Goal: Task Accomplishment & Management: Complete application form

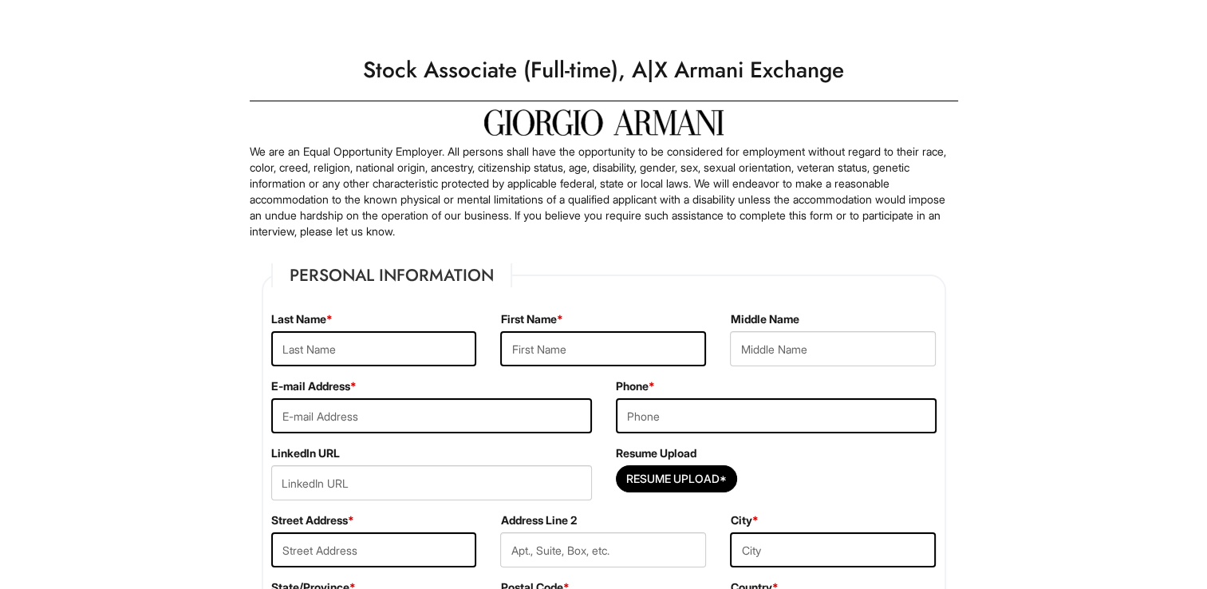
click at [304, 346] on input "text" at bounding box center [374, 348] width 206 height 35
type input "[PERSON_NAME]"
click at [532, 354] on input "text" at bounding box center [603, 348] width 206 height 35
type input "Mikeala"
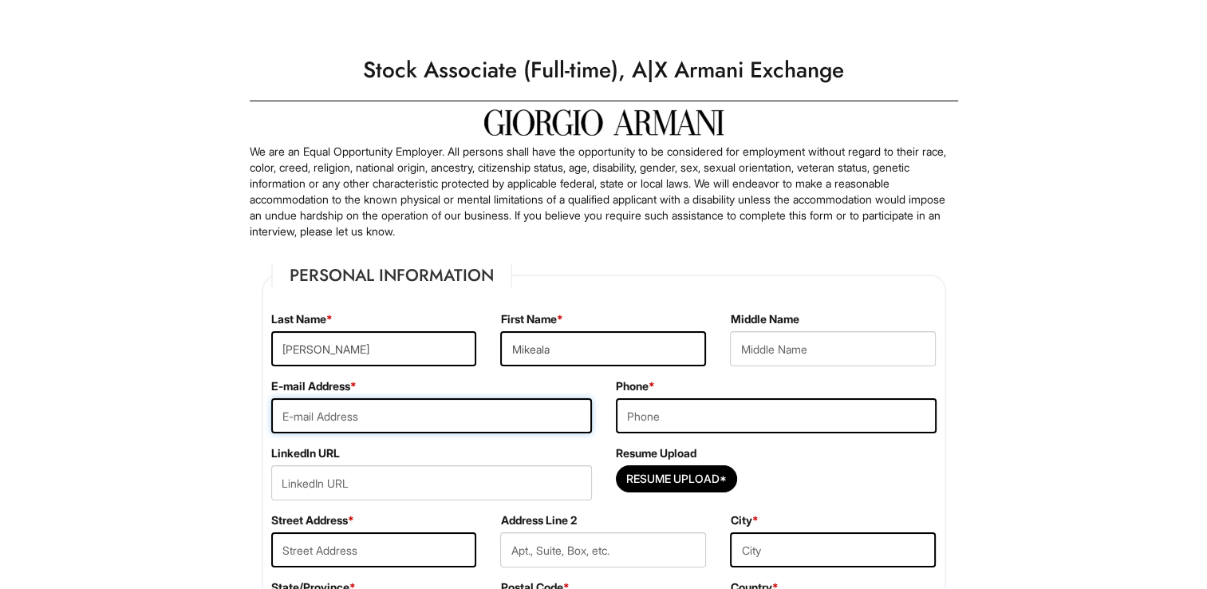
click at [358, 420] on input "email" at bounding box center [431, 415] width 321 height 35
type input "[EMAIL_ADDRESS][DOMAIN_NAME]"
type input "5635055966"
type input "Kissimmee, FL 34743"
select select "[GEOGRAPHIC_DATA]"
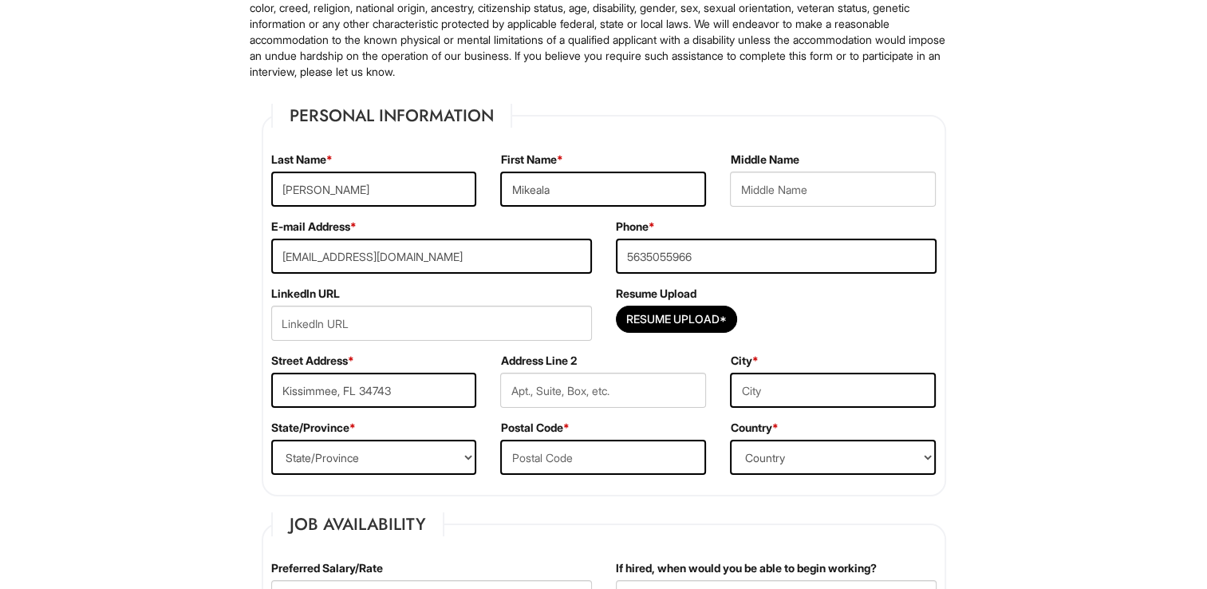
scroll to position [192, 0]
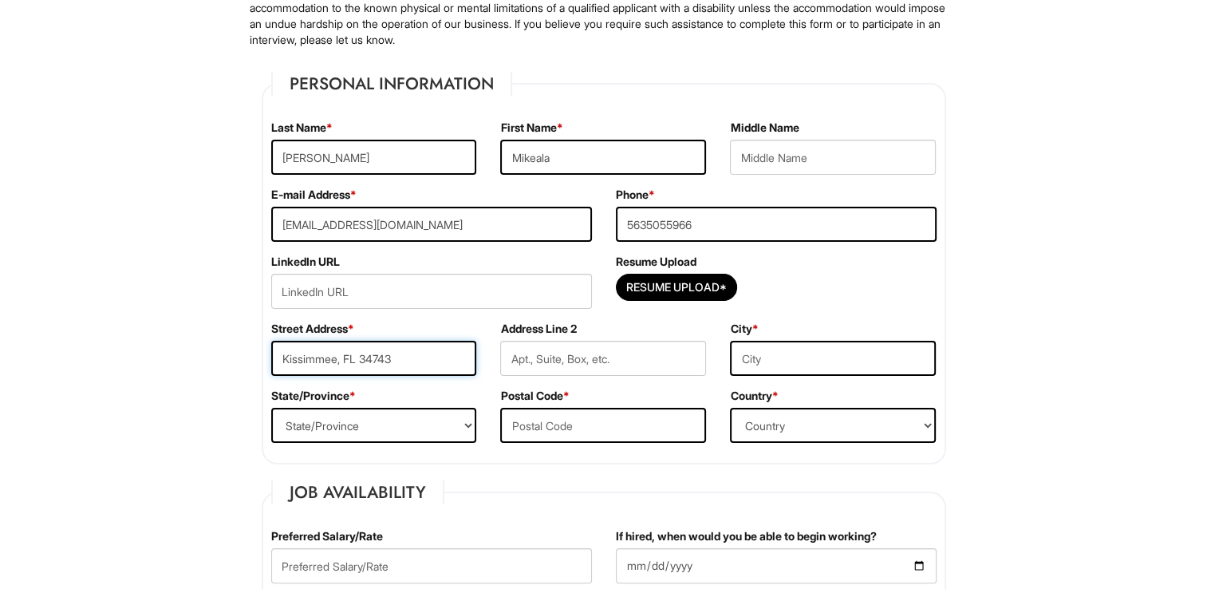
click at [446, 349] on input "Kissimmee, FL 34743" at bounding box center [374, 358] width 206 height 35
type input "K"
type input "[STREET_ADDRESS]"
click at [776, 362] on input "text" at bounding box center [833, 358] width 206 height 35
type input "Kissimmee"
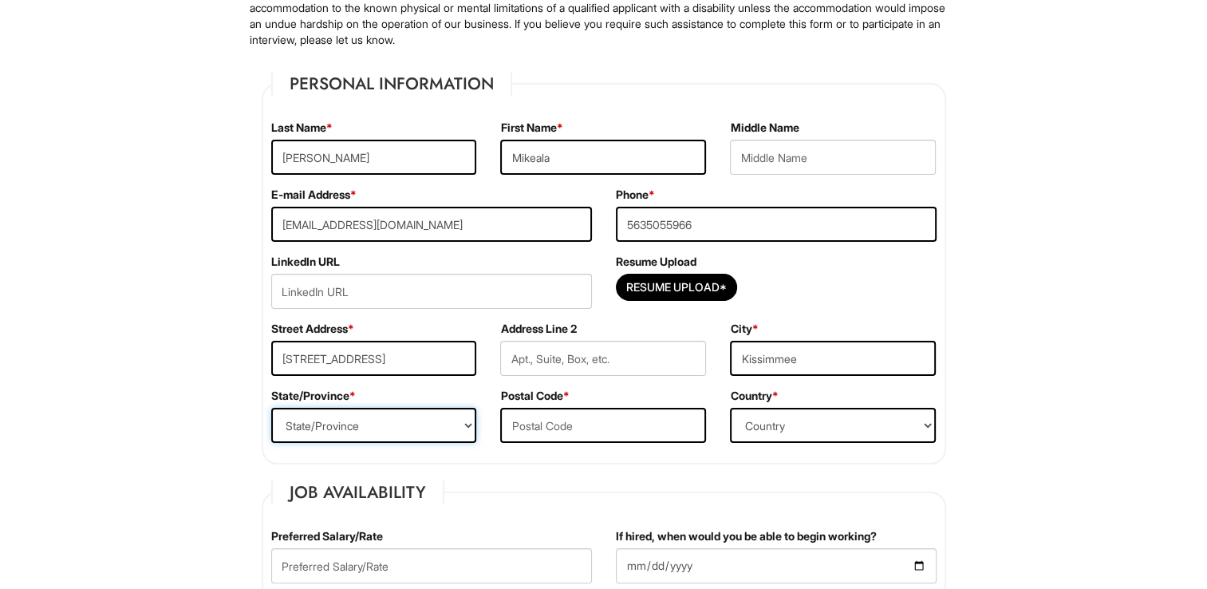
click at [449, 429] on select "State/Province [US_STATE] [US_STATE] [US_STATE] [US_STATE] [US_STATE] [US_STATE…" at bounding box center [374, 425] width 206 height 35
select select "FL"
click at [271, 408] on select "State/Province [US_STATE] [US_STATE] [US_STATE] [US_STATE] [US_STATE] [US_STATE…" at bounding box center [374, 425] width 206 height 35
click at [568, 428] on input "text" at bounding box center [603, 425] width 206 height 35
type input "34743"
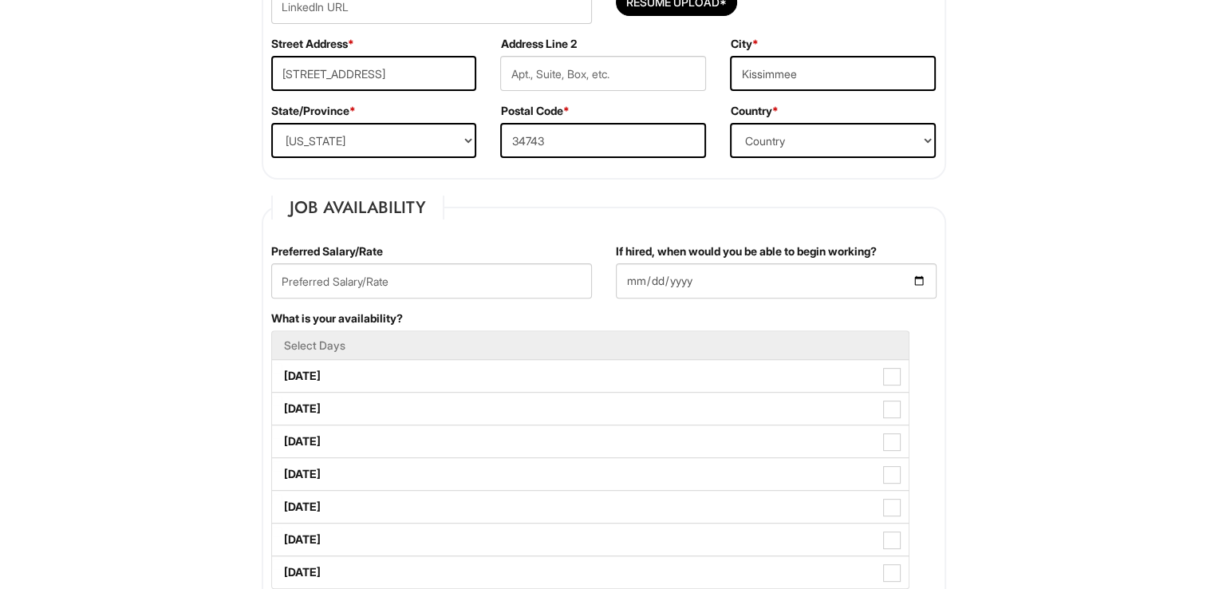
scroll to position [479, 0]
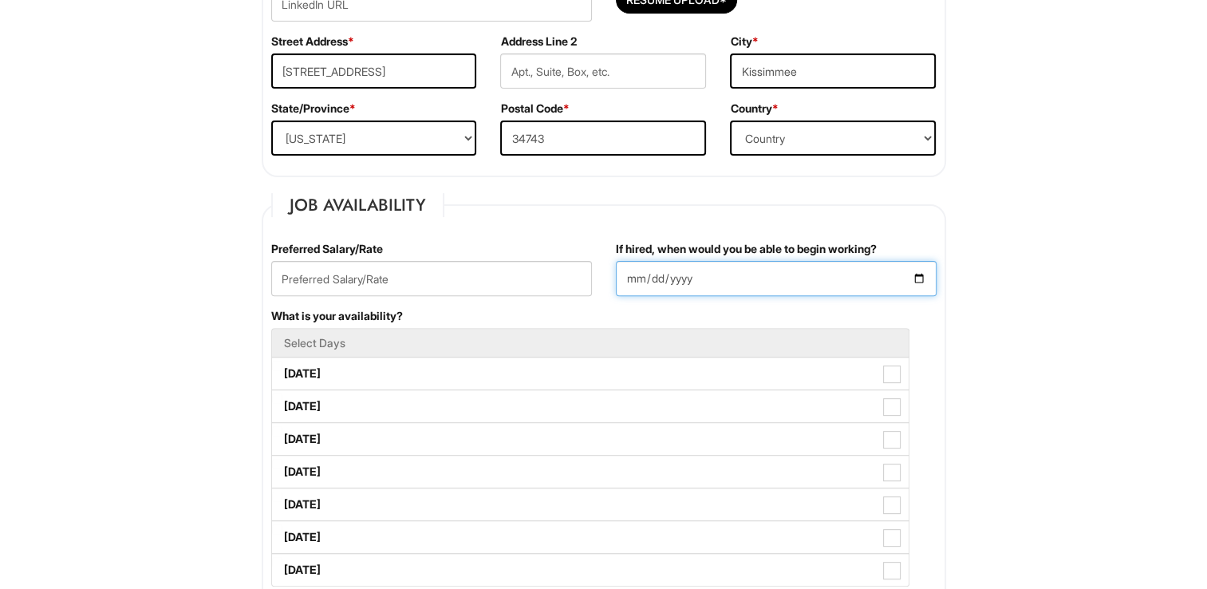
click at [918, 279] on input "If hired, when would you be able to begin working?" at bounding box center [776, 278] width 321 height 35
click at [919, 279] on input "If hired, when would you be able to begin working?" at bounding box center [776, 278] width 321 height 35
type input "[DATE]"
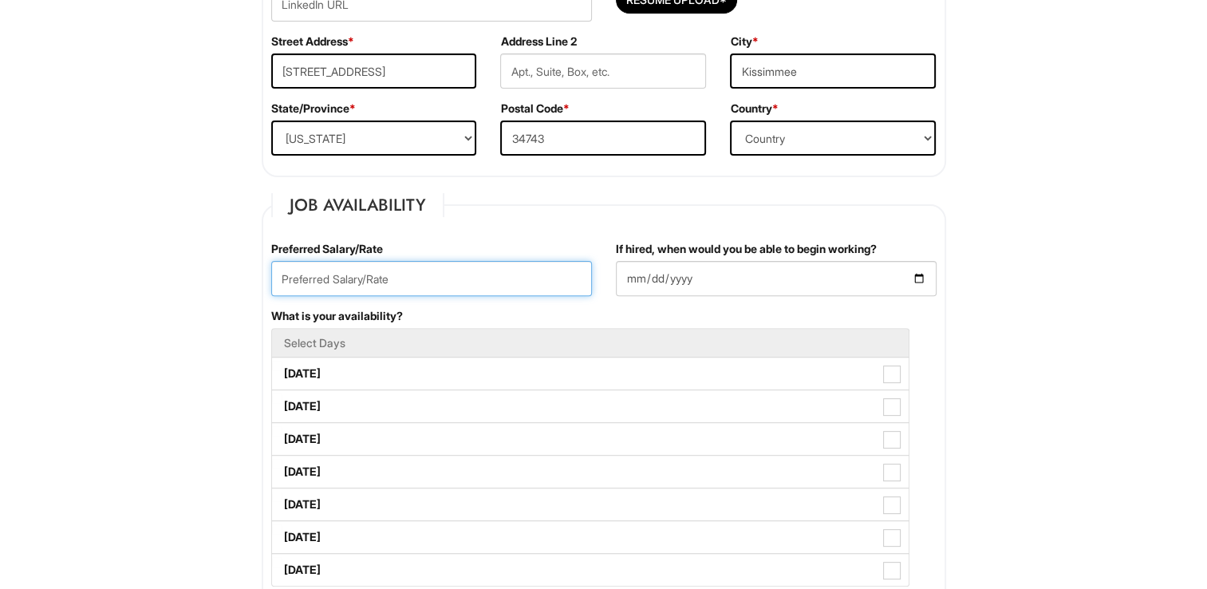
click at [417, 276] on input "text" at bounding box center [431, 278] width 321 height 35
type input "$17 hourly"
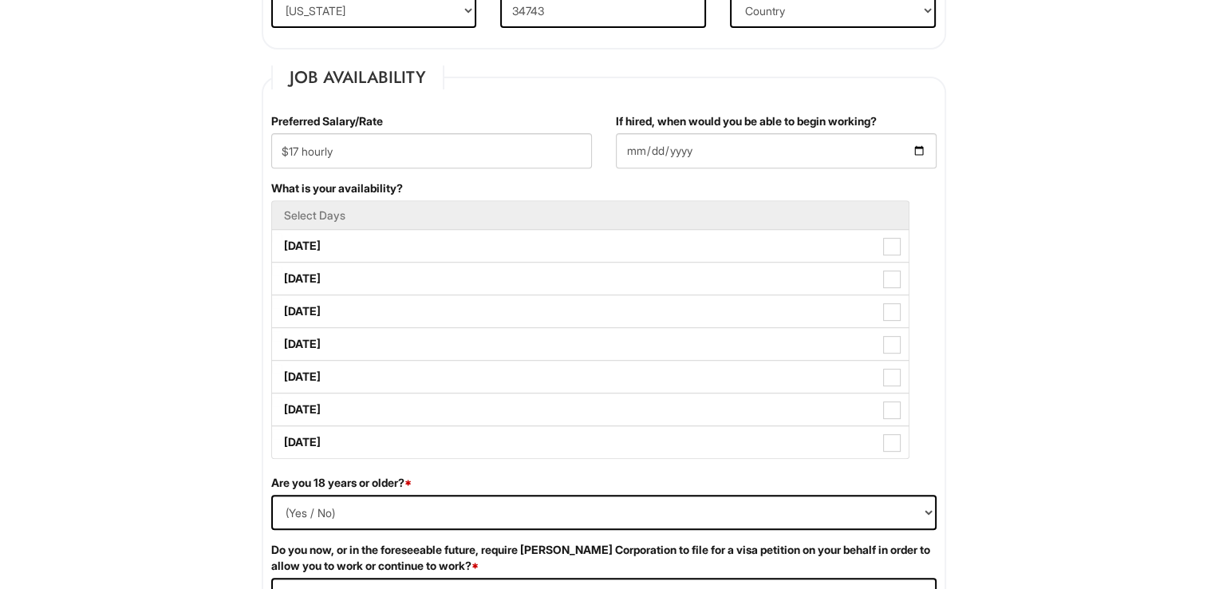
scroll to position [638, 0]
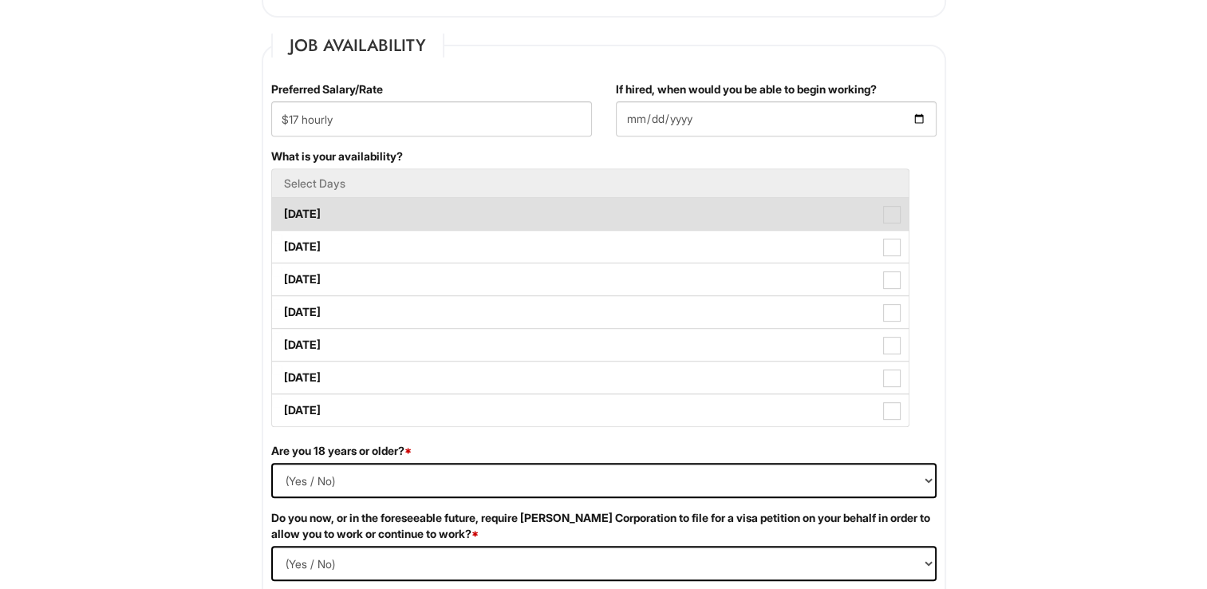
click at [314, 215] on label "[DATE]" at bounding box center [590, 214] width 637 height 32
click at [283, 211] on Available_Monday "[DATE]" at bounding box center [277, 206] width 10 height 10
checkbox Available_Monday "true"
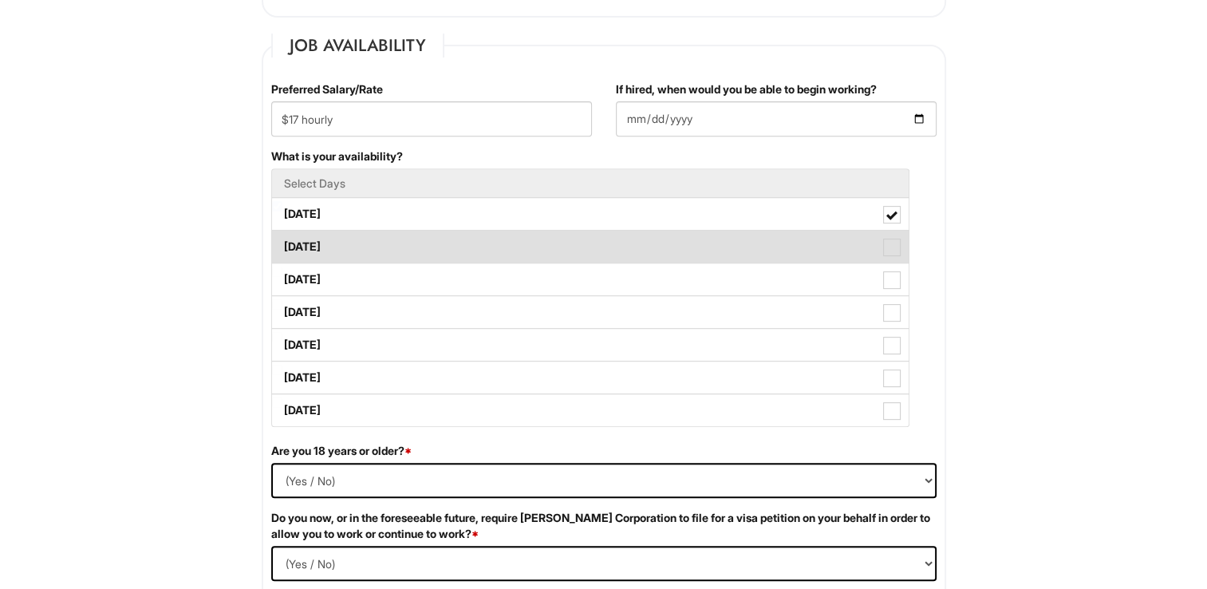
click at [319, 254] on label "[DATE]" at bounding box center [590, 247] width 637 height 32
click at [283, 244] on Available_Tuesday "[DATE]" at bounding box center [277, 239] width 10 height 10
checkbox Available_Tuesday "true"
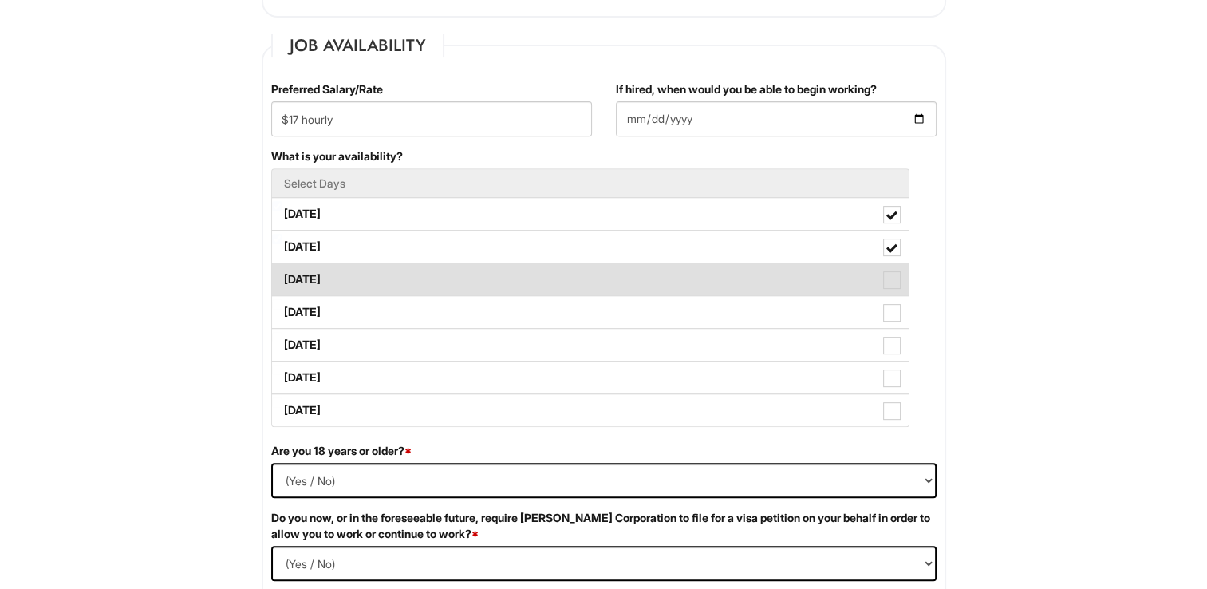
click at [326, 276] on label "[DATE]" at bounding box center [590, 279] width 637 height 32
click at [283, 276] on Available_Wednesday "[DATE]" at bounding box center [277, 272] width 10 height 10
checkbox Available_Wednesday "true"
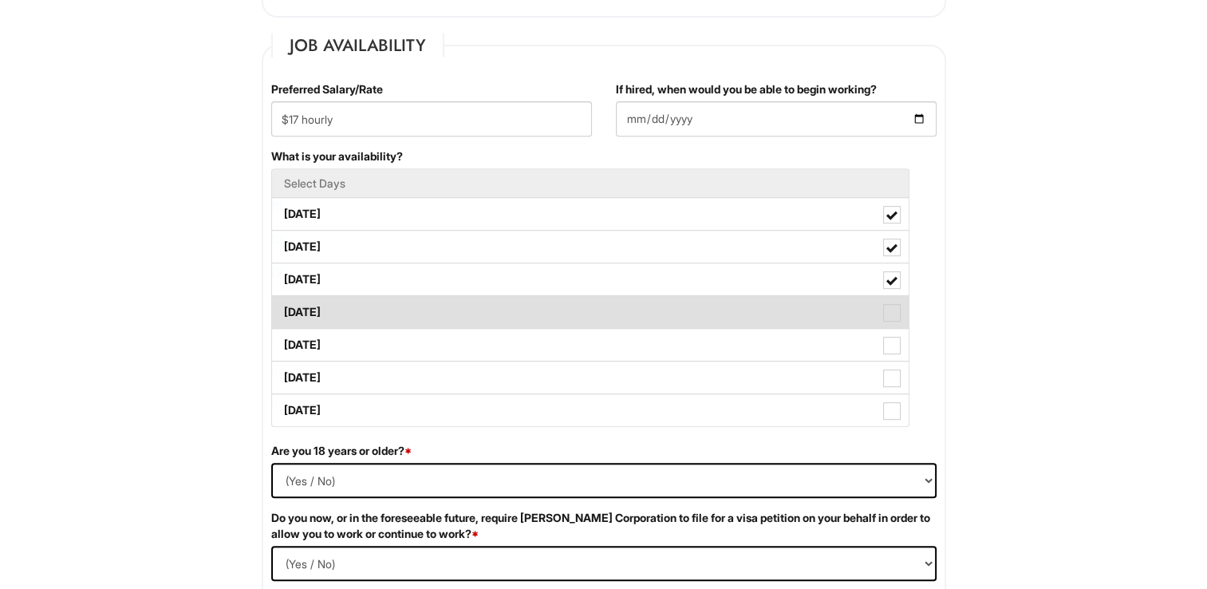
click at [335, 302] on label "[DATE]" at bounding box center [590, 312] width 637 height 32
click at [283, 302] on Available_Thursday "[DATE]" at bounding box center [277, 304] width 10 height 10
checkbox Available_Thursday "true"
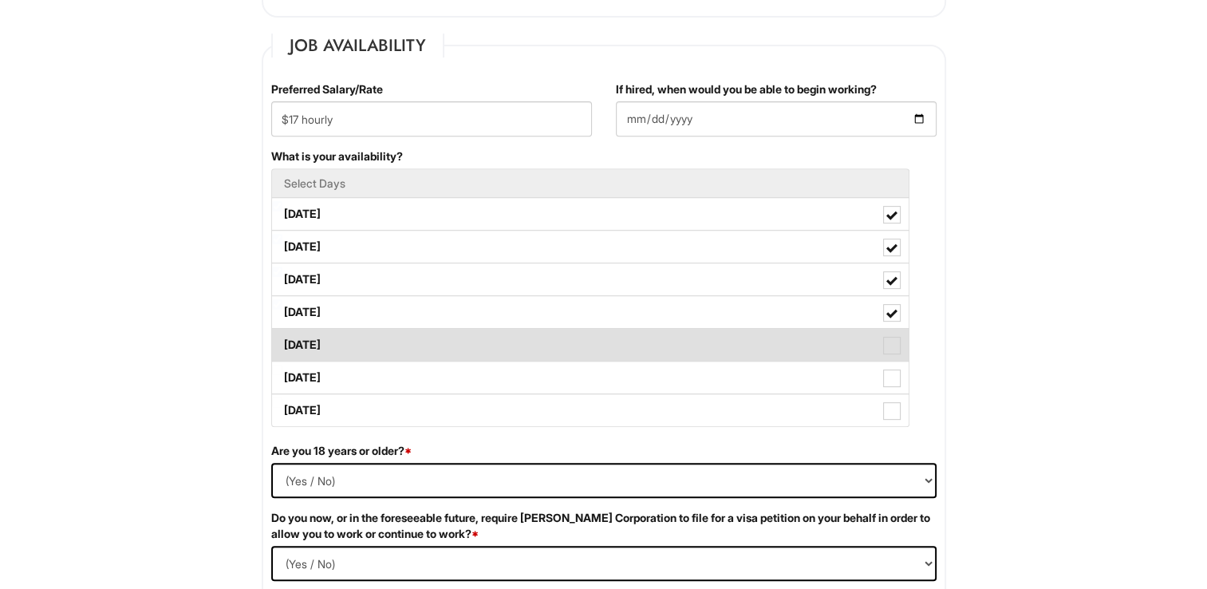
click at [338, 343] on label "[DATE]" at bounding box center [590, 345] width 637 height 32
click at [283, 342] on Available_Friday "[DATE]" at bounding box center [277, 337] width 10 height 10
checkbox Available_Friday "true"
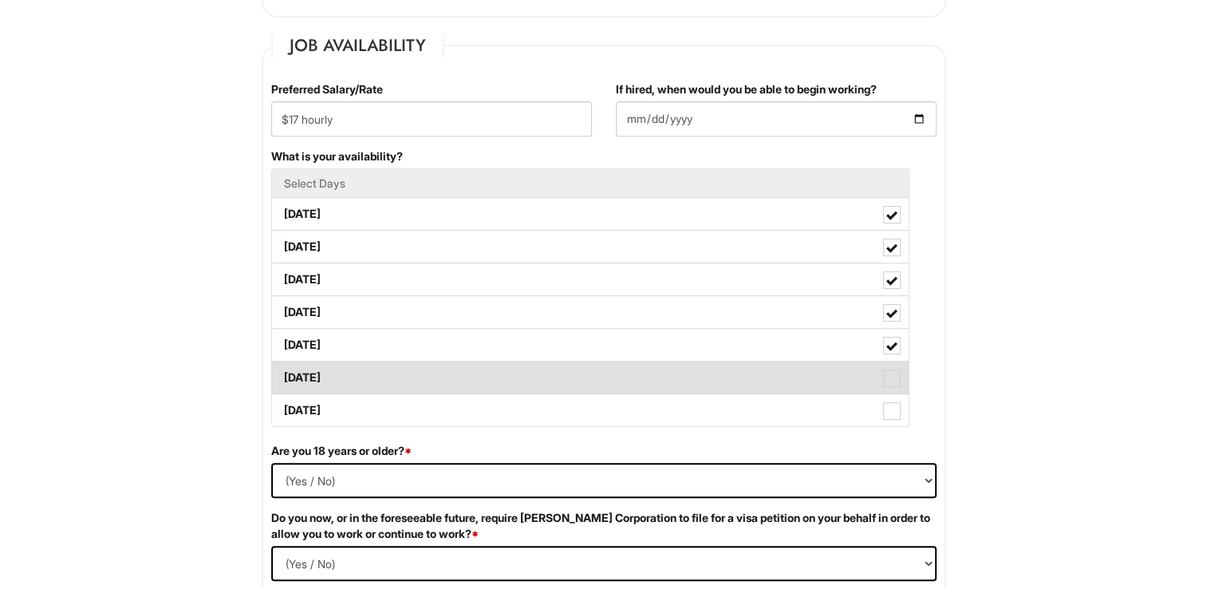
click at [348, 377] on label "[DATE]" at bounding box center [590, 378] width 637 height 32
click at [283, 375] on Available_Saturday "[DATE]" at bounding box center [277, 370] width 10 height 10
checkbox Available_Saturday "true"
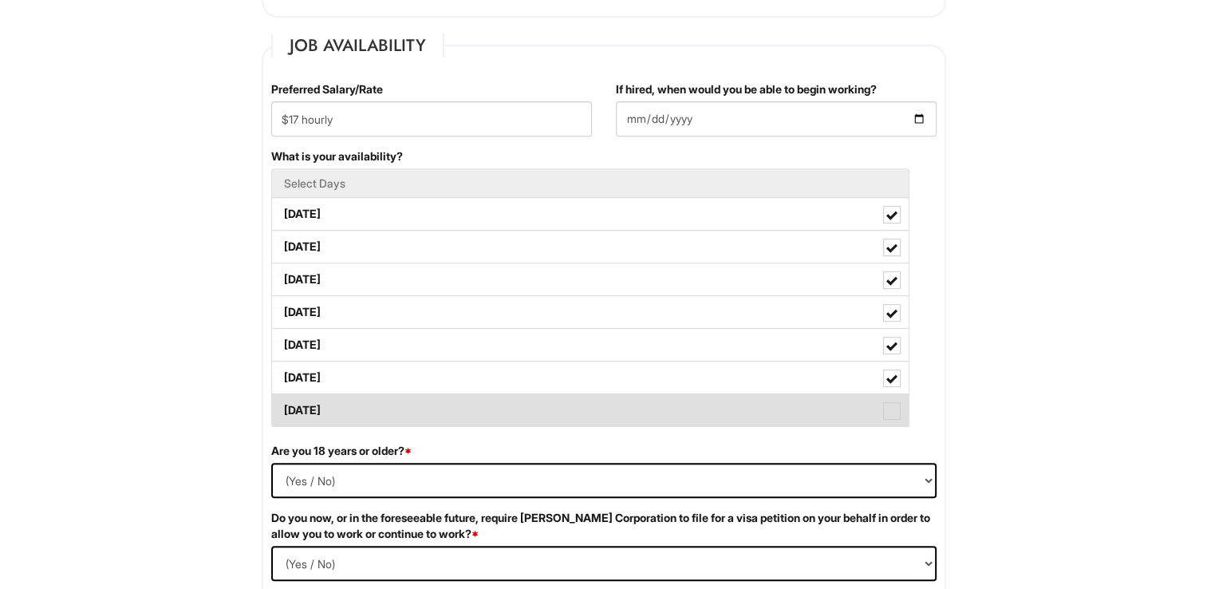
click at [357, 414] on label "[DATE]" at bounding box center [590, 410] width 637 height 32
click at [283, 408] on Available_Sunday "[DATE]" at bounding box center [277, 402] width 10 height 10
checkbox Available_Sunday "true"
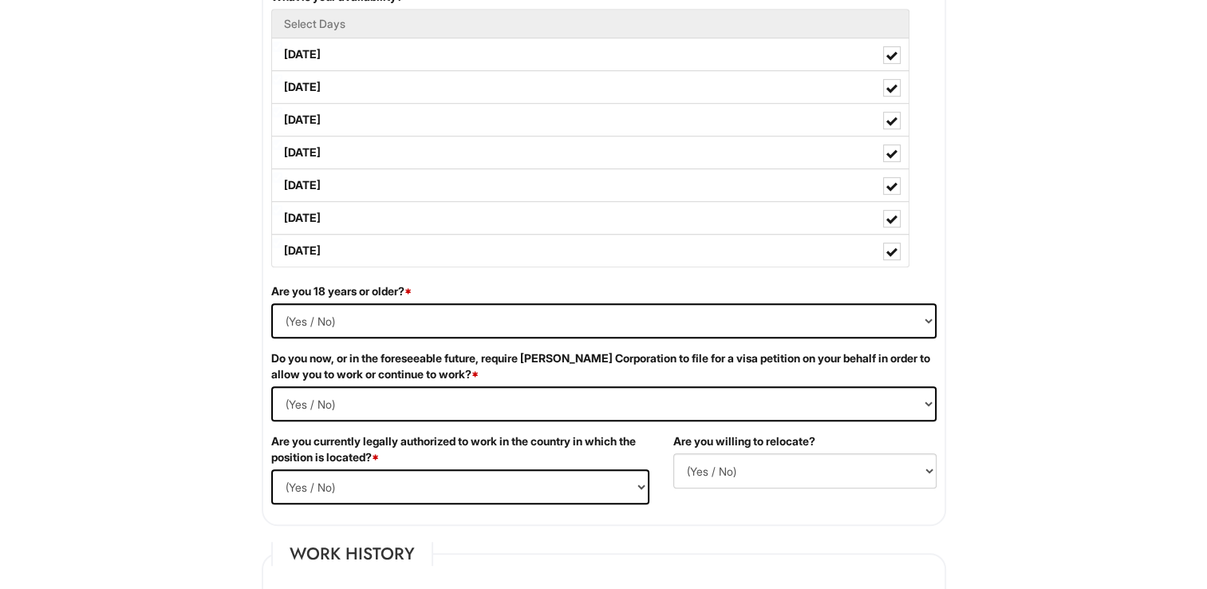
scroll to position [830, 0]
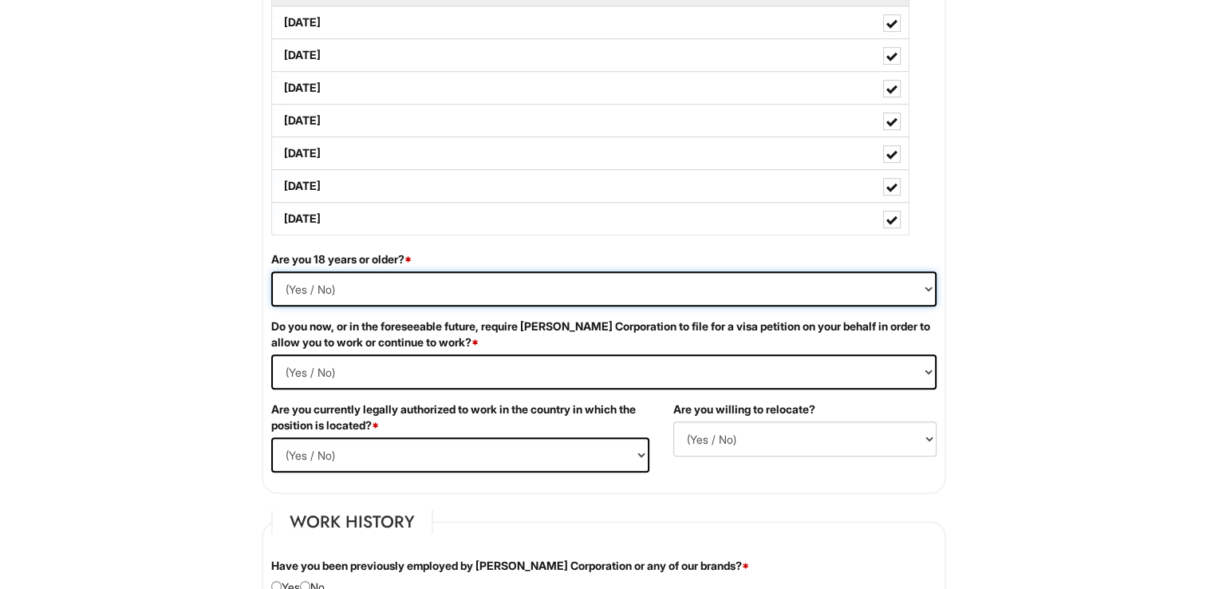
click at [297, 290] on select "(Yes / No) Yes No" at bounding box center [604, 288] width 666 height 35
select select "Yes"
click at [271, 271] on select "(Yes / No) Yes No" at bounding box center [604, 288] width 666 height 35
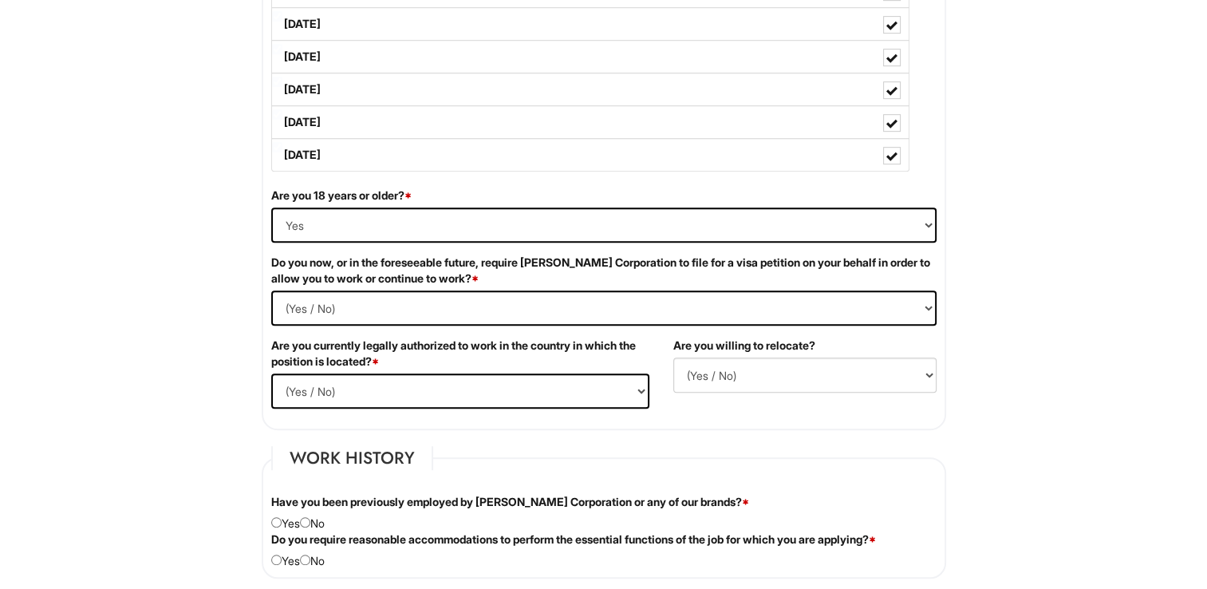
scroll to position [926, 0]
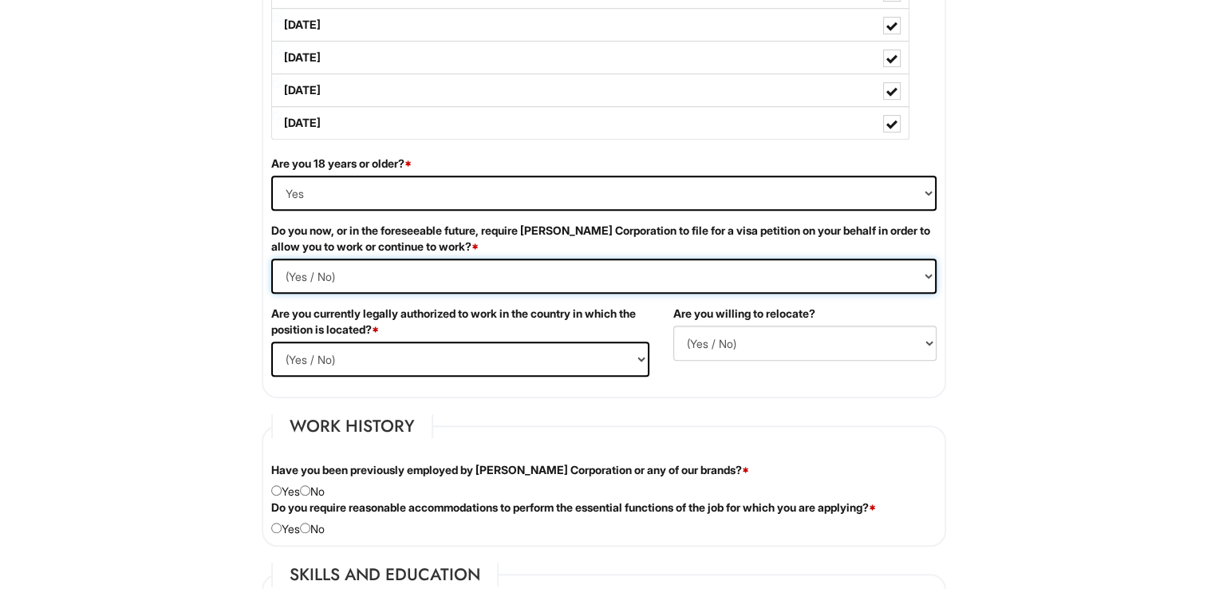
click at [342, 269] on Required "(Yes / No) Yes No" at bounding box center [604, 276] width 666 height 35
select Required "No"
click at [271, 259] on Required "(Yes / No) Yes No" at bounding box center [604, 276] width 666 height 35
click at [622, 362] on select "(Yes / No) Yes No" at bounding box center [460, 359] width 378 height 35
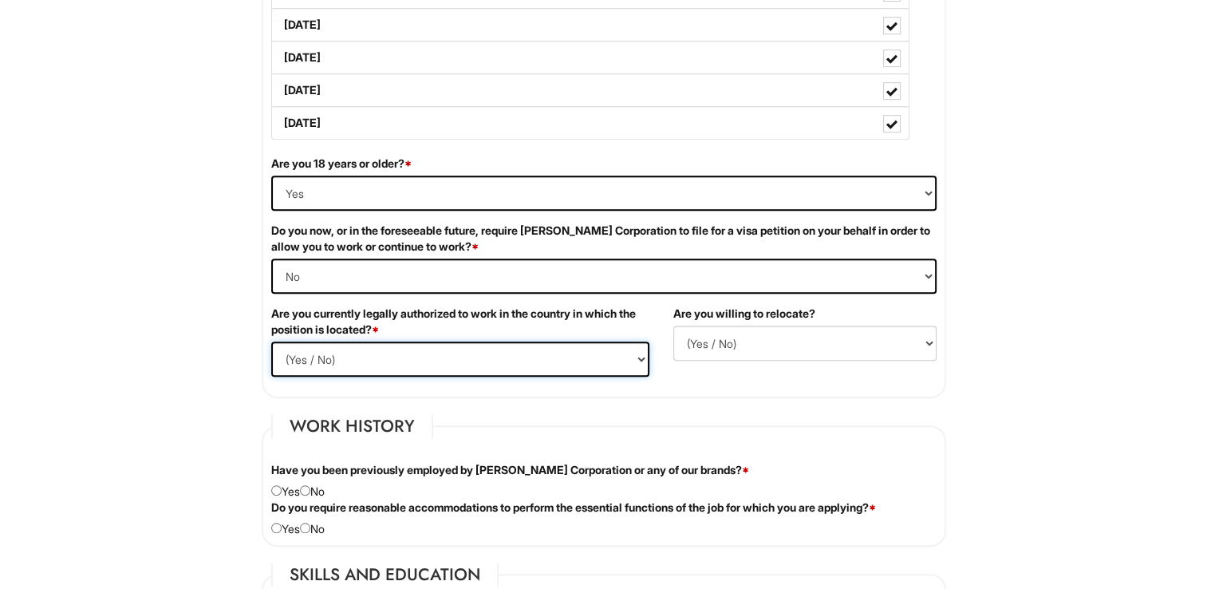
select select "Yes"
click at [271, 342] on select "(Yes / No) Yes No" at bounding box center [460, 359] width 378 height 35
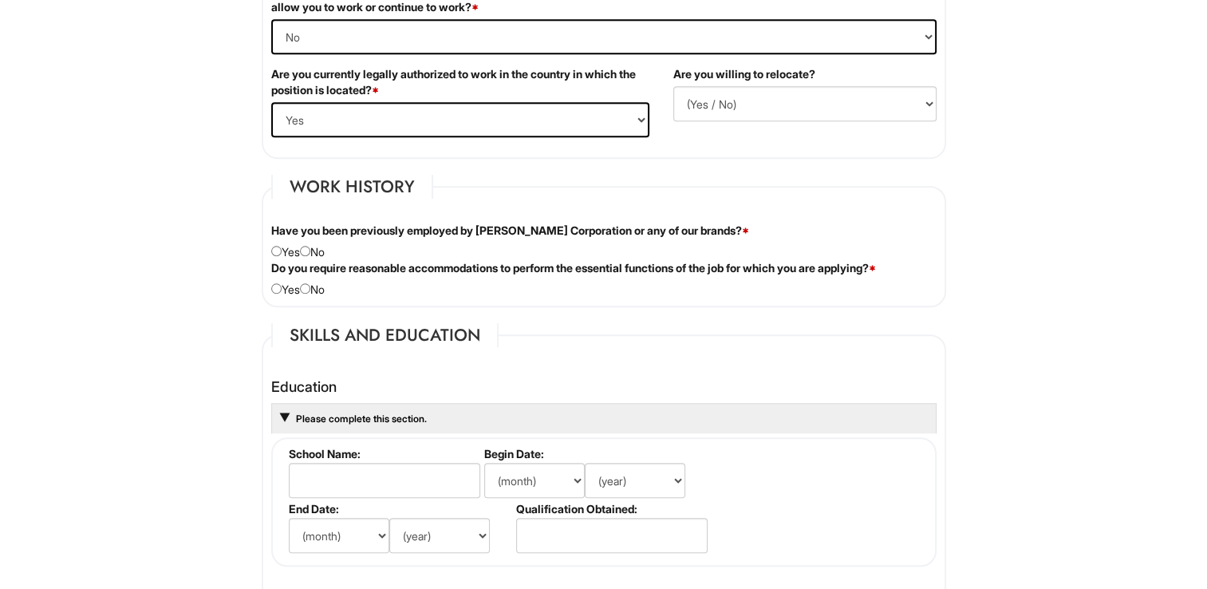
scroll to position [1177, 0]
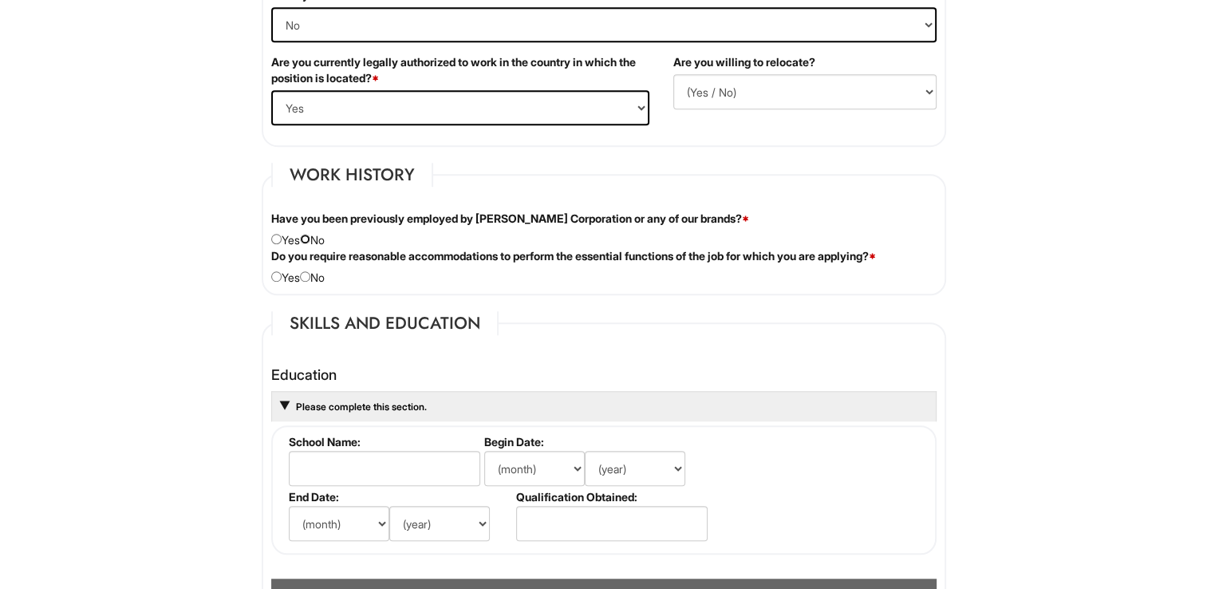
click at [310, 235] on input "radio" at bounding box center [305, 239] width 10 height 10
radio input "true"
click at [310, 272] on input "radio" at bounding box center [305, 276] width 10 height 10
radio input "true"
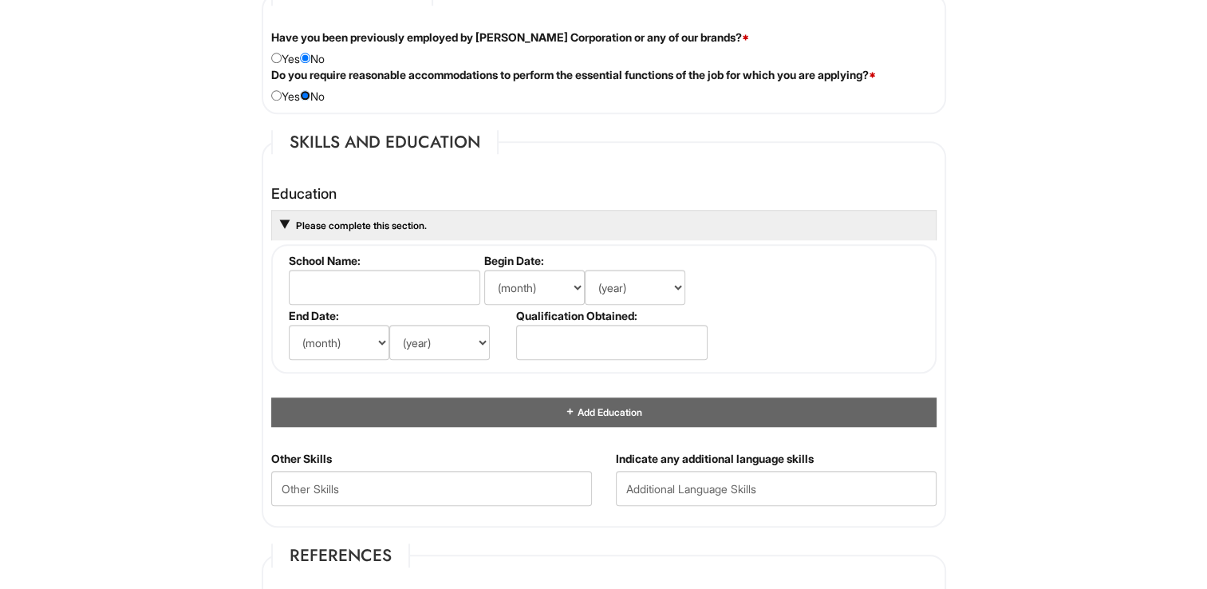
scroll to position [1362, 0]
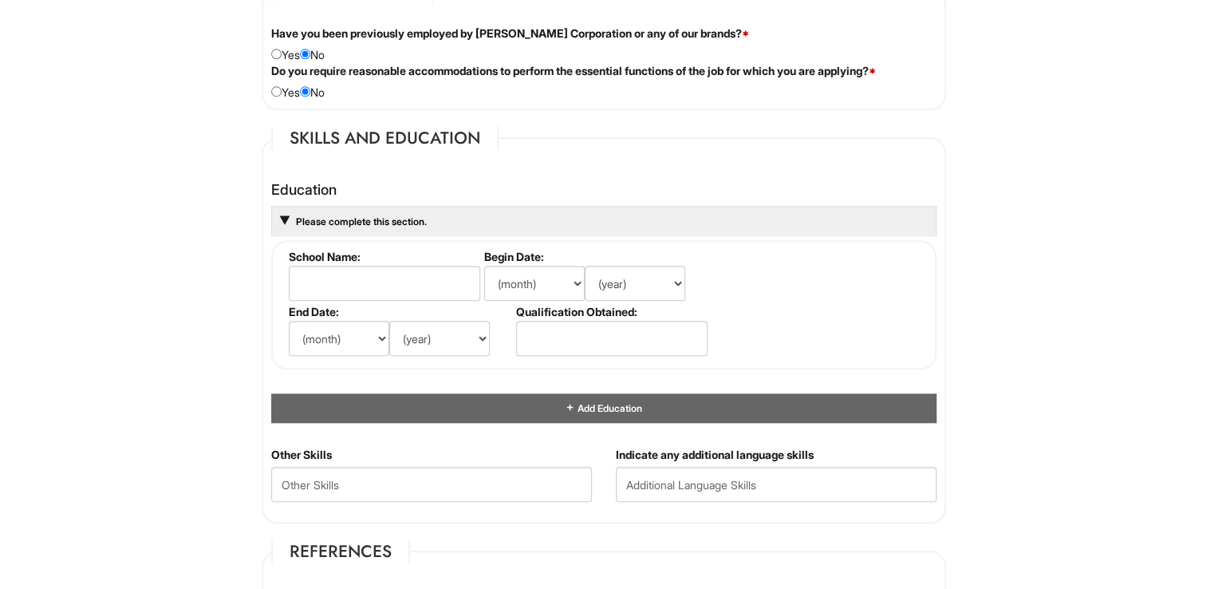
click at [1130, 312] on html "Please Complete This Form 1 2 3 Stock Associate (Full-time), A|X Armani Exchang…" at bounding box center [603, 197] width 1207 height 3118
click at [545, 327] on input "text" at bounding box center [612, 338] width 192 height 35
click at [431, 277] on input "text" at bounding box center [385, 283] width 192 height 35
click at [1199, 295] on html "Please Complete This Form 1 2 3 Stock Associate (Full-time), A|X Armani Exchang…" at bounding box center [603, 197] width 1207 height 3118
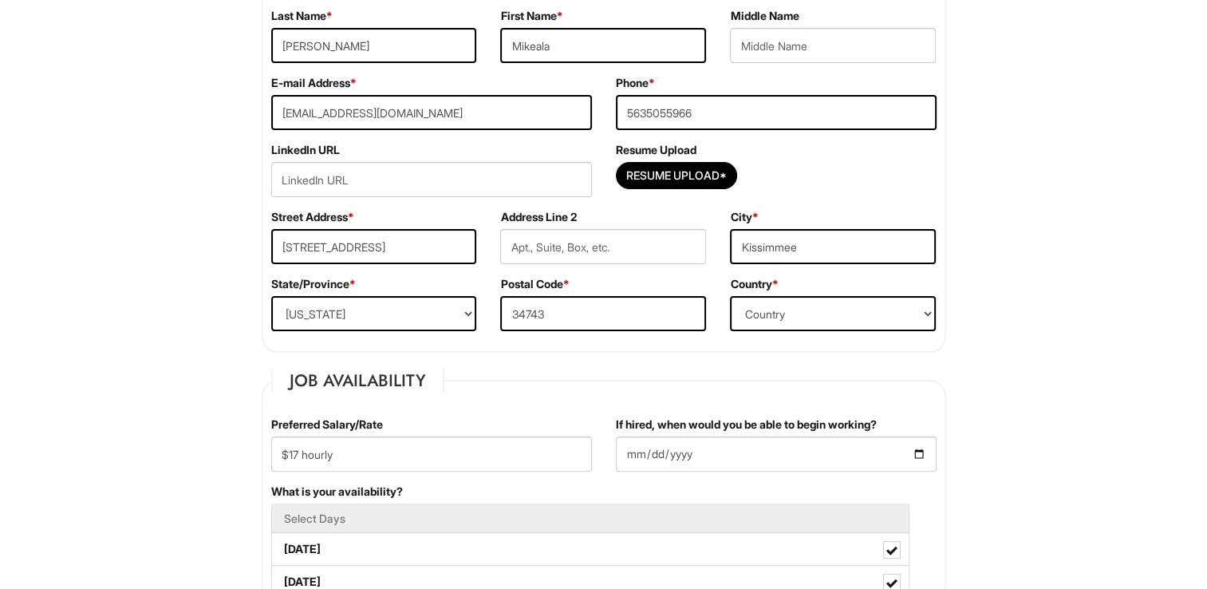
scroll to position [293, 0]
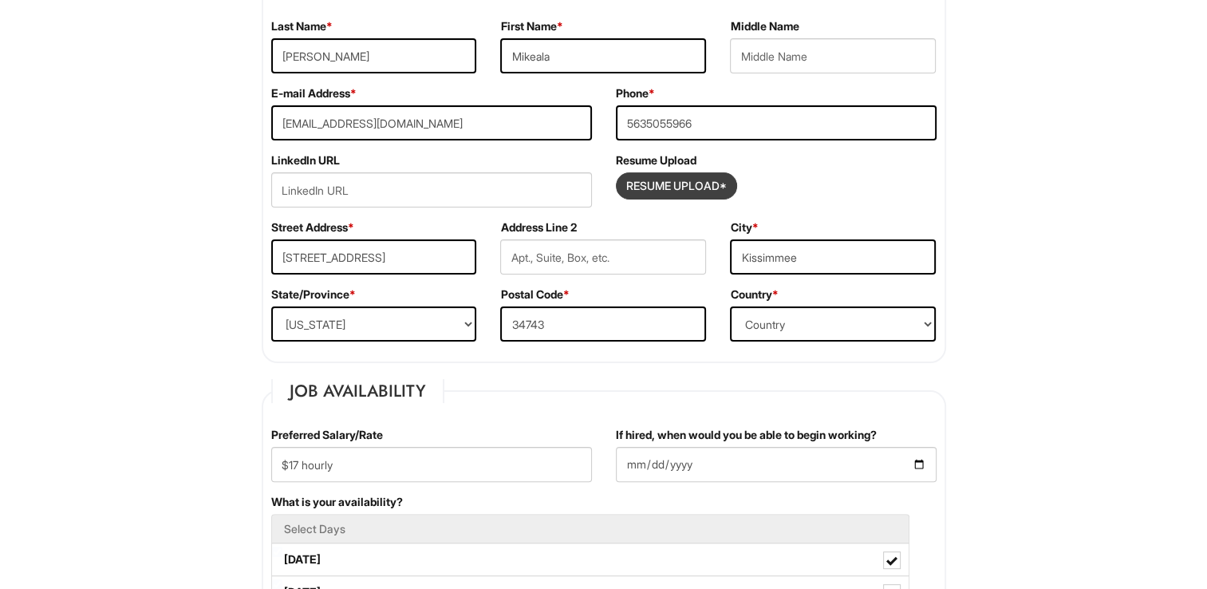
click at [701, 178] on input "Resume Upload*" at bounding box center [677, 186] width 120 height 26
type input "C:\fakepath\Resume.docx"
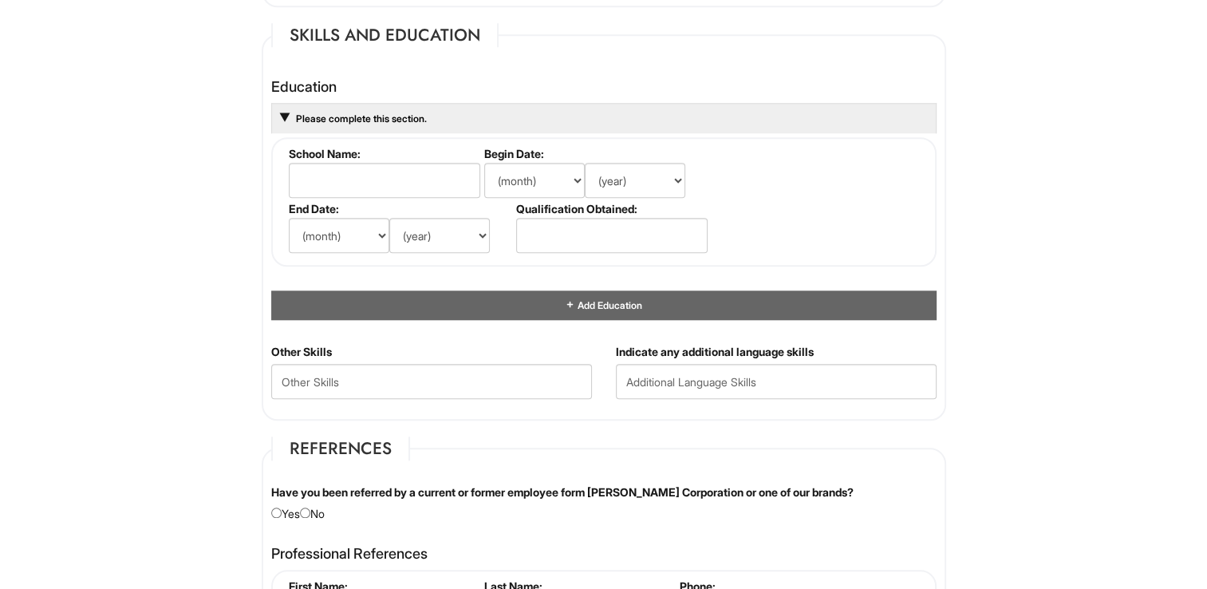
scroll to position [1450, 0]
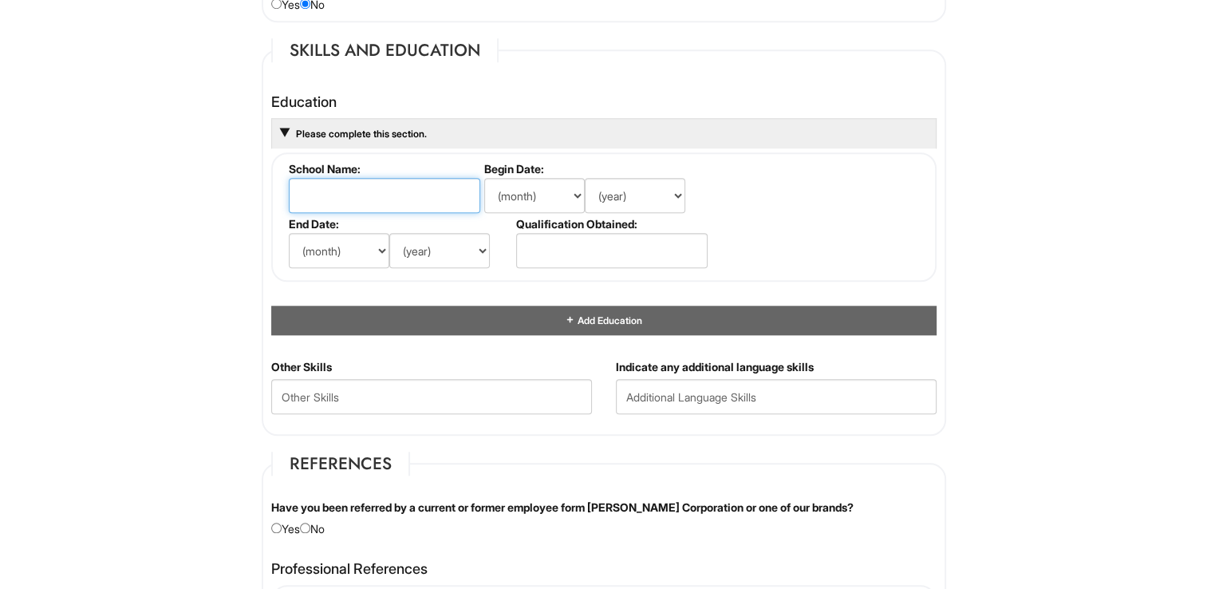
click at [331, 187] on input "text" at bounding box center [385, 195] width 192 height 35
type input "The [GEOGRAPHIC_DATA][US_STATE]"
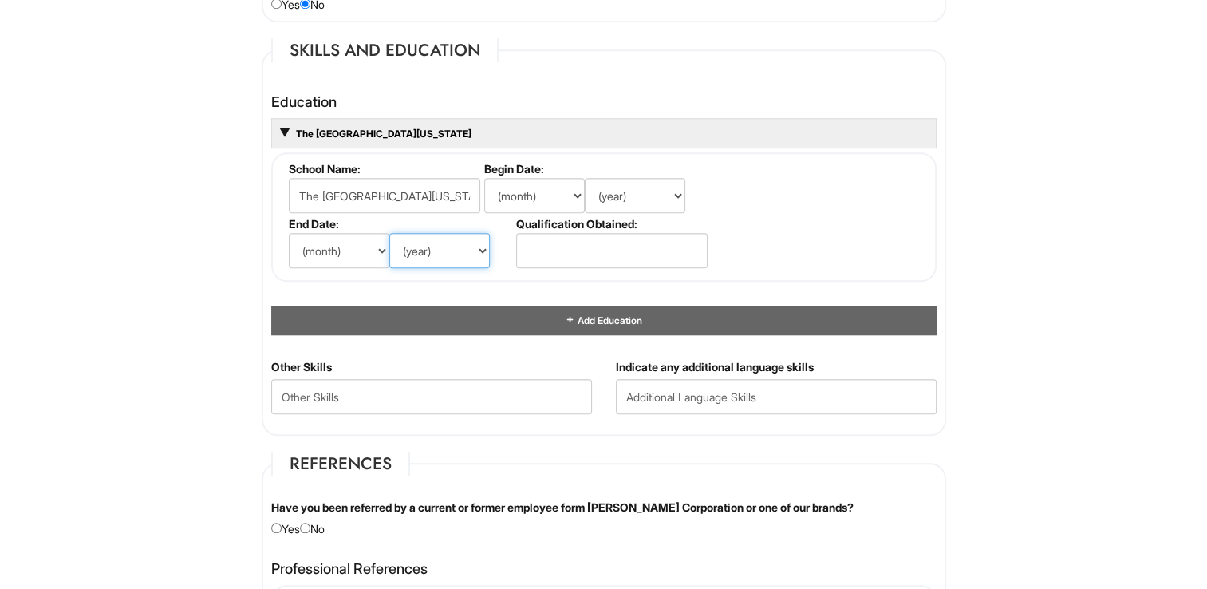
click at [455, 244] on select "(year) 2029 2028 2027 2026 2025 2024 2023 2022 2021 2020 2019 2018 2017 2016 20…" at bounding box center [439, 250] width 101 height 35
select select "2021"
click at [389, 233] on select "(year) 2029 2028 2027 2026 2025 2024 2023 2022 2021 2020 2019 2018 2017 2016 20…" at bounding box center [439, 250] width 101 height 35
click at [380, 245] on select "(month) Jan Feb Mar Apr May Jun [DATE] Aug Sep Oct Nov Dec" at bounding box center [339, 250] width 101 height 35
select select "5"
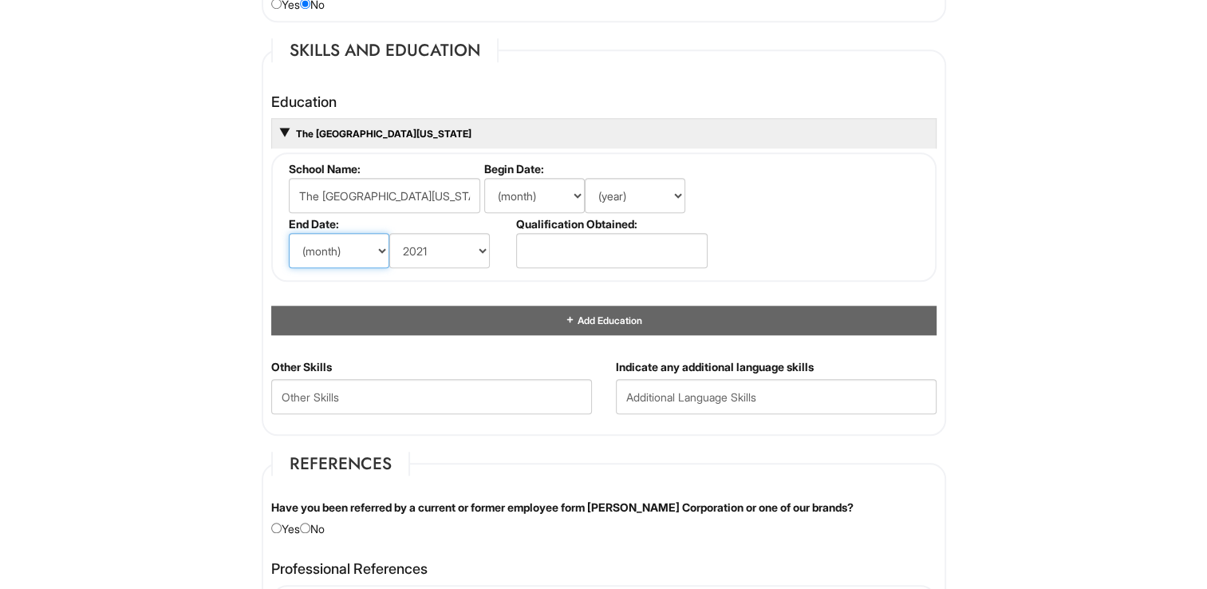
click at [289, 233] on select "(month) Jan Feb Mar Apr May Jun [DATE] Aug Sep Oct Nov Dec" at bounding box center [339, 250] width 101 height 35
click at [545, 192] on select "(month) Jan Feb Mar Apr May Jun [DATE] Aug Sep Oct Nov Dec" at bounding box center [534, 195] width 101 height 35
select select "8"
click at [484, 178] on select "(month) Jan Feb Mar Apr May Jun [DATE] Aug Sep Oct Nov Dec" at bounding box center [534, 195] width 101 height 35
click at [661, 200] on select "(year) 2029 2028 2027 2026 2025 2024 2023 2022 2021 2020 2019 2018 2017 2016 20…" at bounding box center [635, 195] width 101 height 35
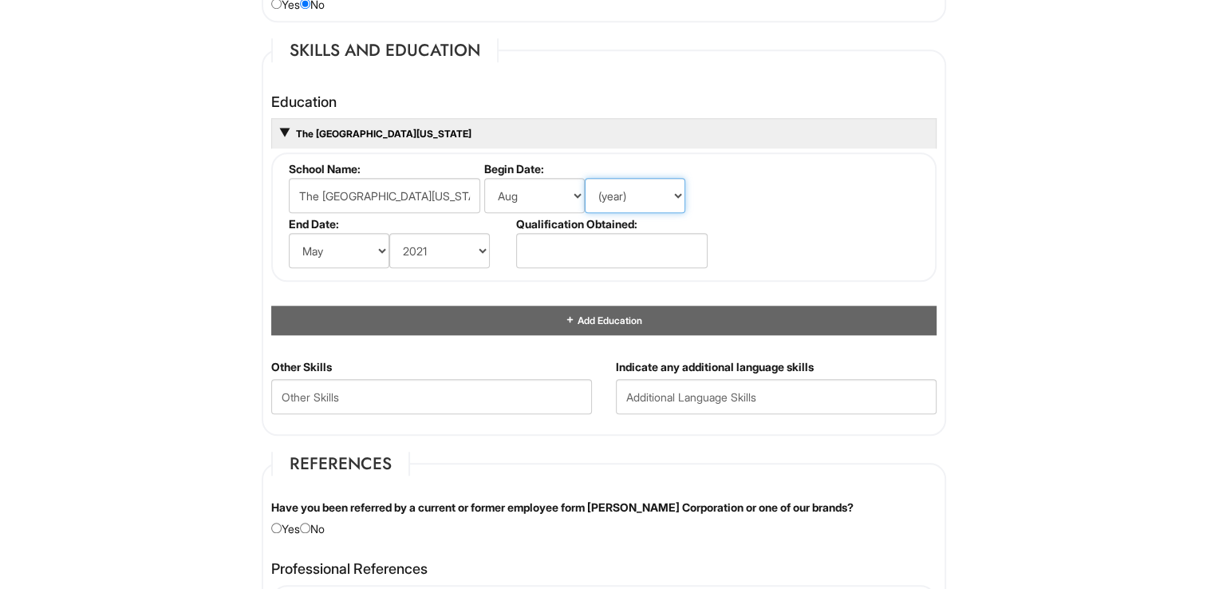
select select "2016"
click at [585, 178] on select "(year) 2029 2028 2027 2026 2025 2024 2023 2022 2021 2020 2019 2018 2017 2016 20…" at bounding box center [635, 195] width 101 height 35
click at [594, 567] on h4 "Professional References" at bounding box center [604, 569] width 666 height 16
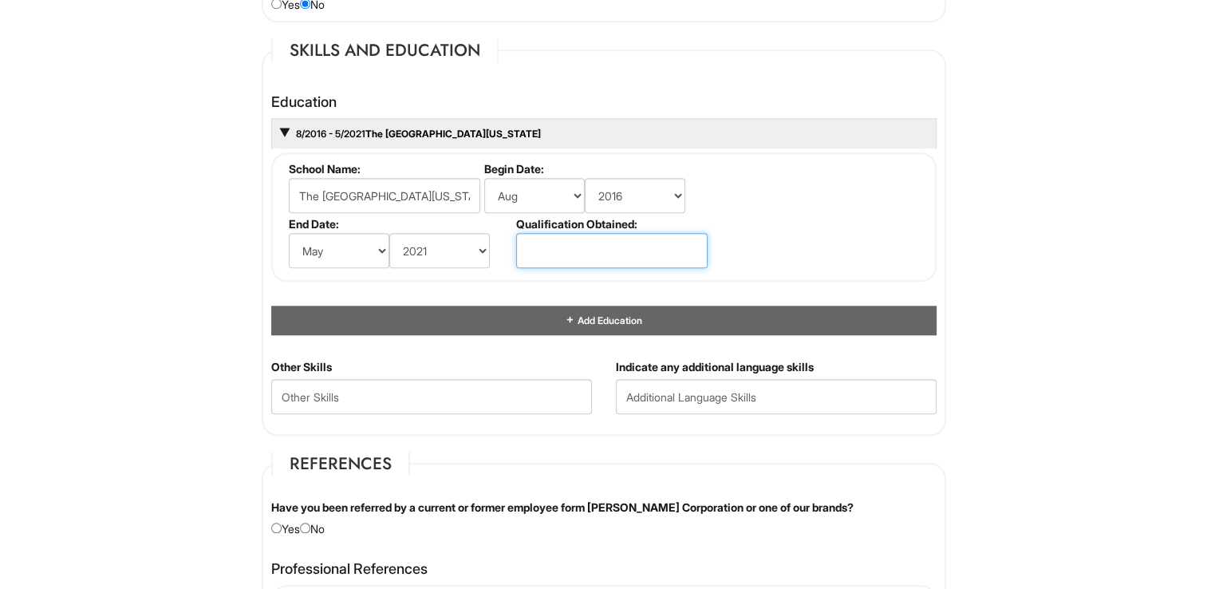
click at [614, 234] on input "text" at bounding box center [612, 250] width 192 height 35
type input "Bachelor Degree"
click at [160, 332] on html "Please Complete This Form 1 2 3 Stock Associate (Full-time), A|X Armani Exchang…" at bounding box center [603, 109] width 1207 height 3118
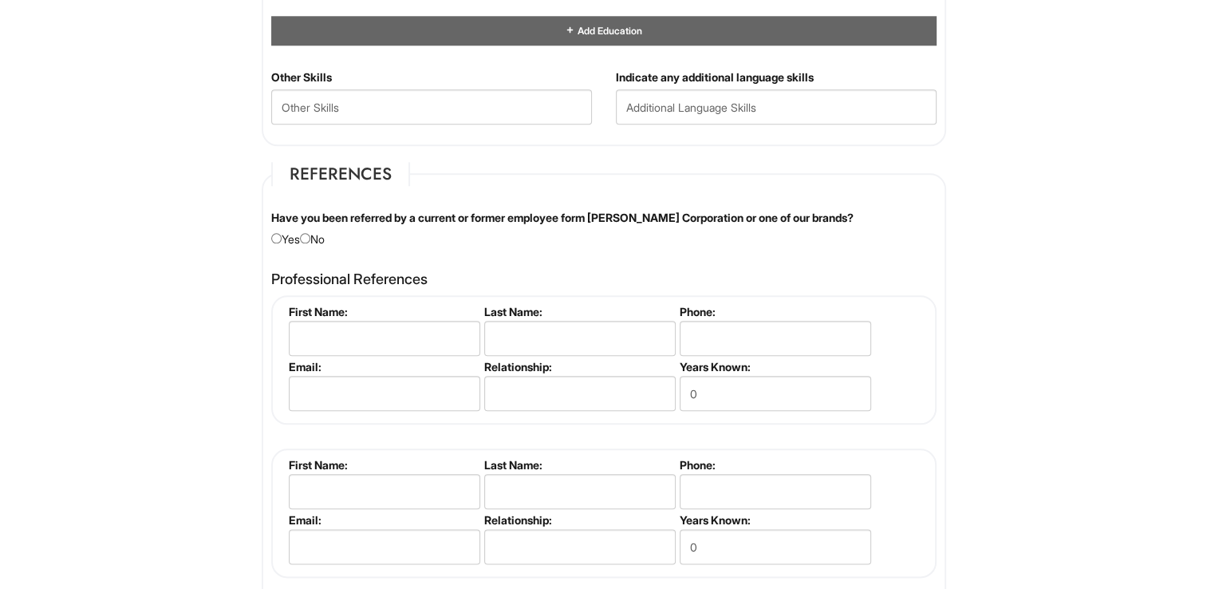
scroll to position [1769, 0]
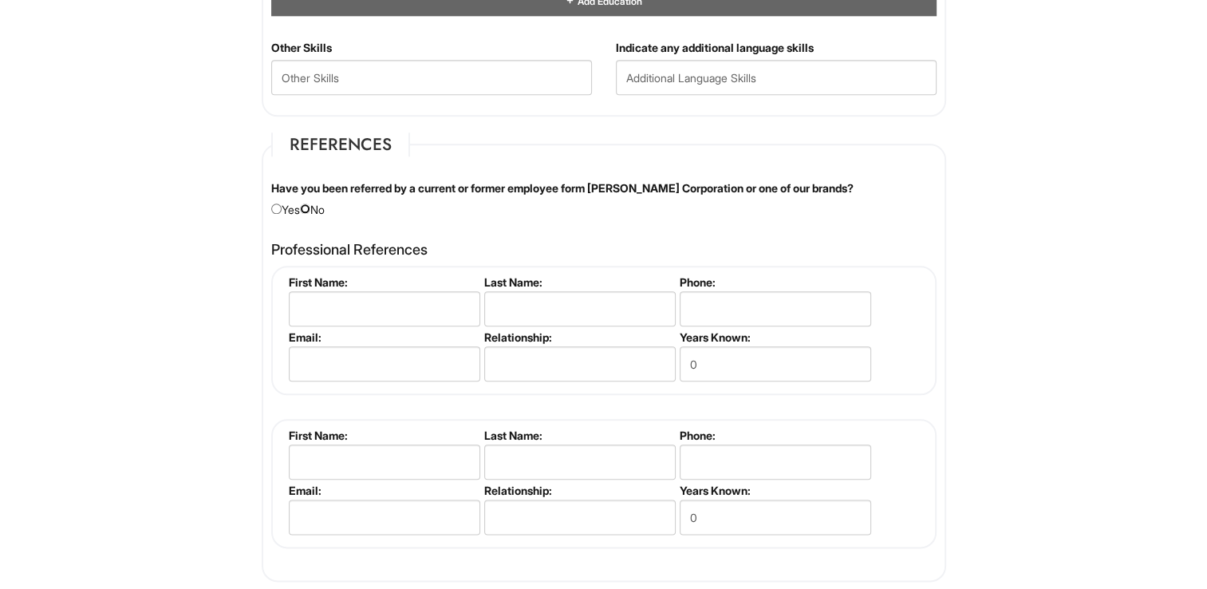
click at [310, 203] on input "radio" at bounding box center [305, 208] width 10 height 10
radio input "true"
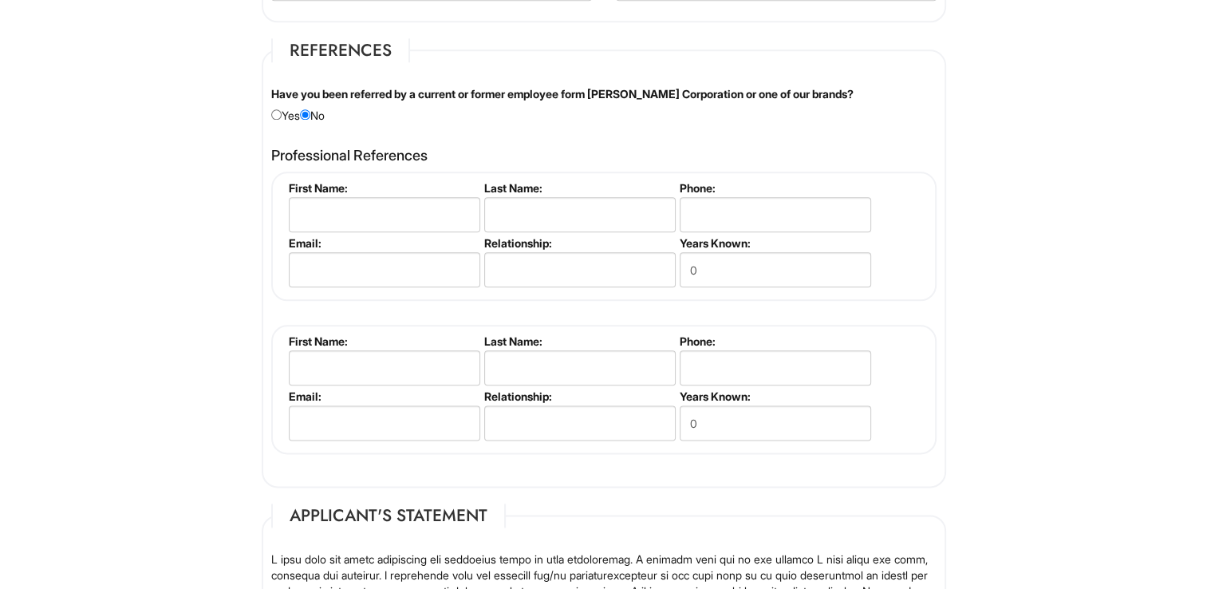
scroll to position [1865, 0]
click at [371, 214] on input "text" at bounding box center [385, 213] width 192 height 35
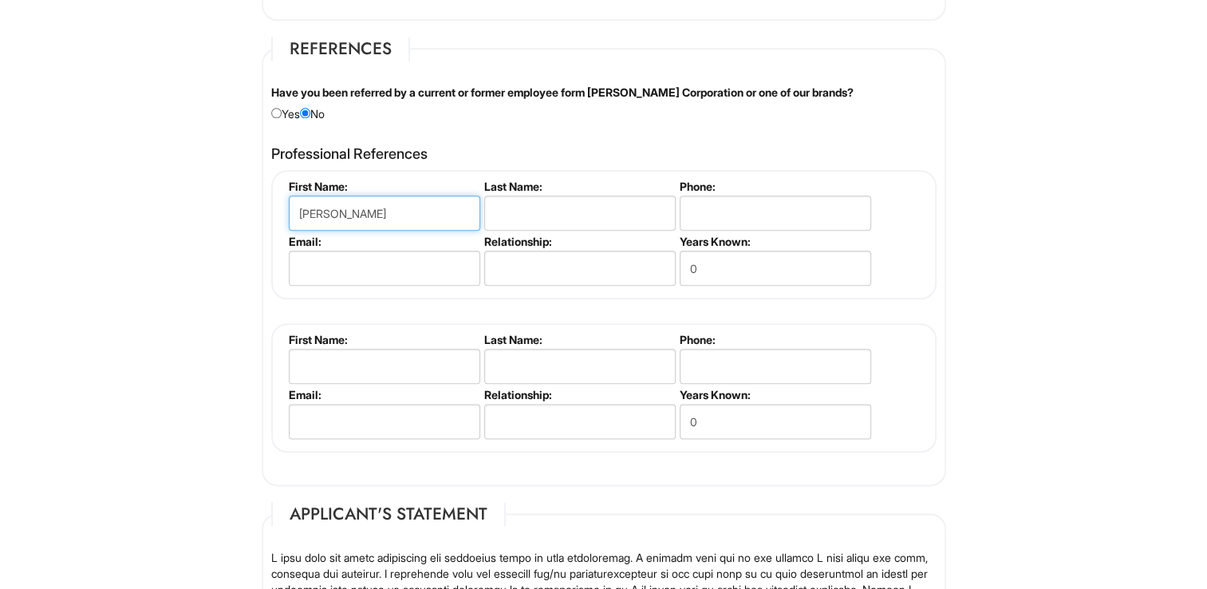
type input "[PERSON_NAME]"
click at [502, 200] on input "text" at bounding box center [580, 213] width 192 height 35
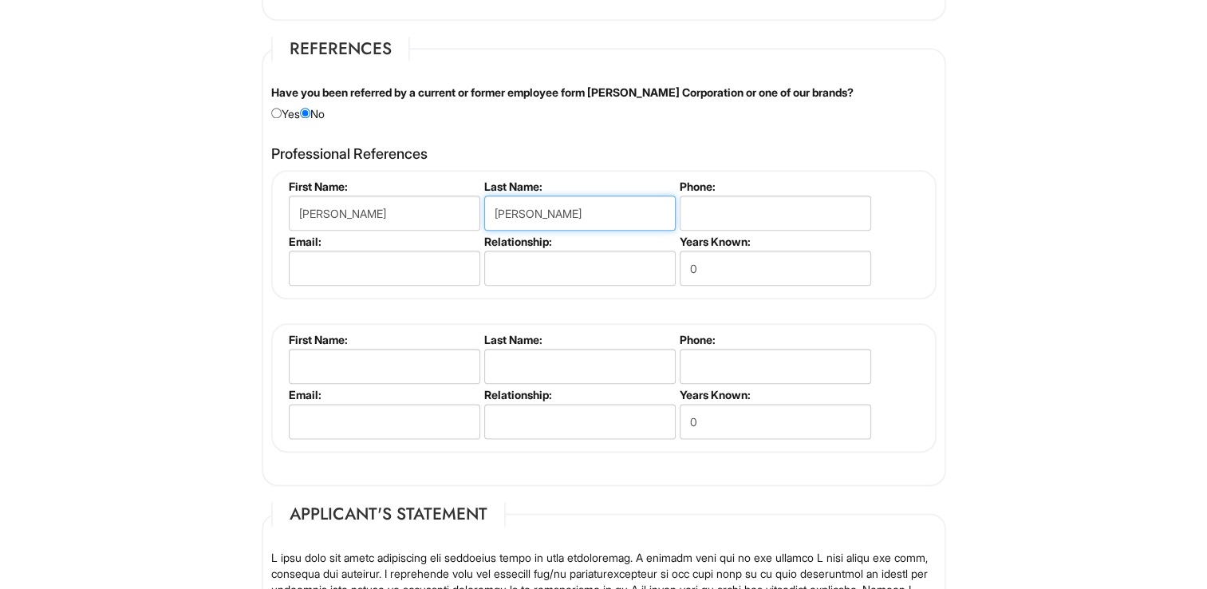
type input "[PERSON_NAME]"
click at [555, 263] on input "text" at bounding box center [580, 268] width 192 height 35
type input "F"
click at [559, 209] on input "[PERSON_NAME]" at bounding box center [580, 213] width 192 height 35
type input "[PERSON_NAME]"
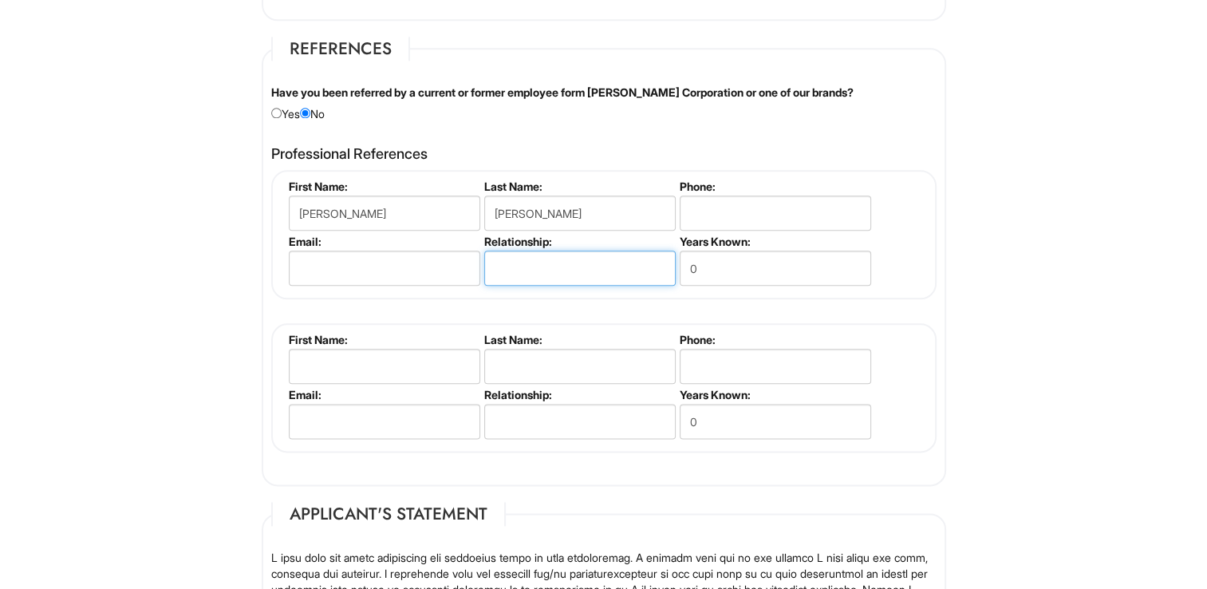
click at [554, 259] on input "text" at bounding box center [580, 268] width 192 height 35
type input "Former Manager"
click at [699, 261] on input "0" at bounding box center [776, 268] width 192 height 35
type input "4"
click at [386, 368] on input "text" at bounding box center [385, 366] width 192 height 35
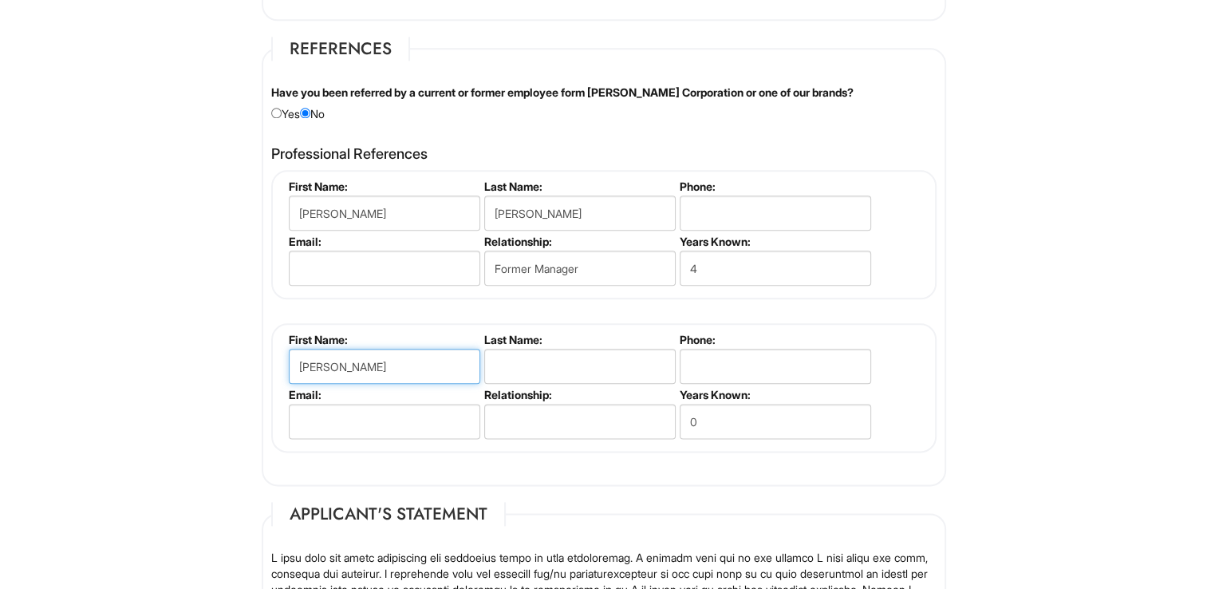
type input "[PERSON_NAME]"
click at [501, 365] on input "text" at bounding box center [580, 366] width 192 height 35
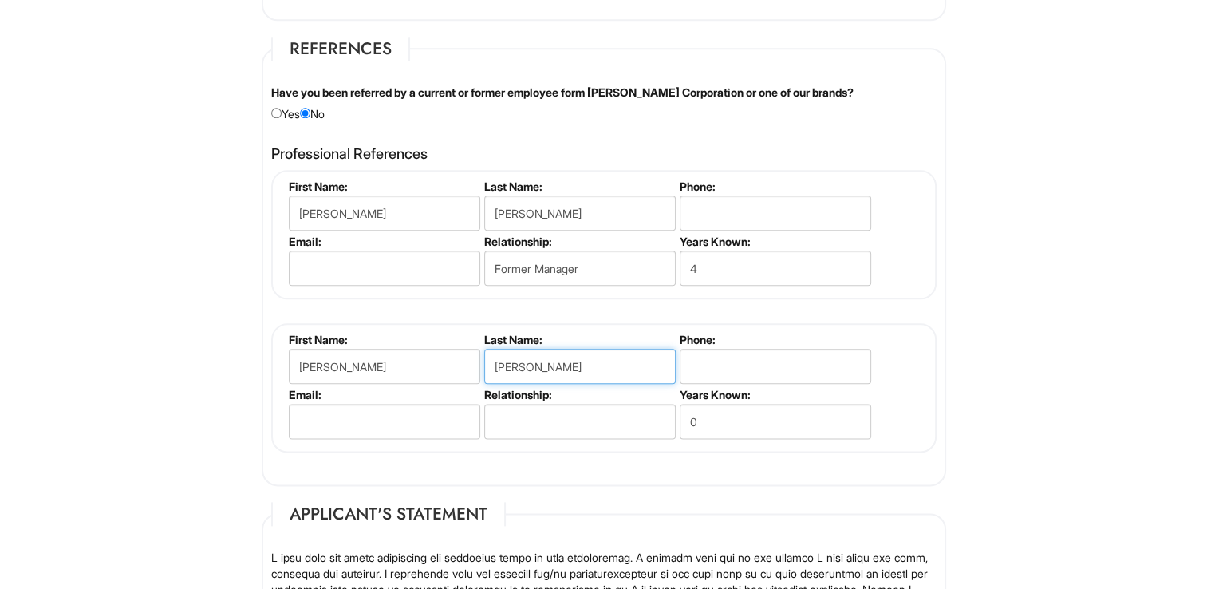
type input "[PERSON_NAME]"
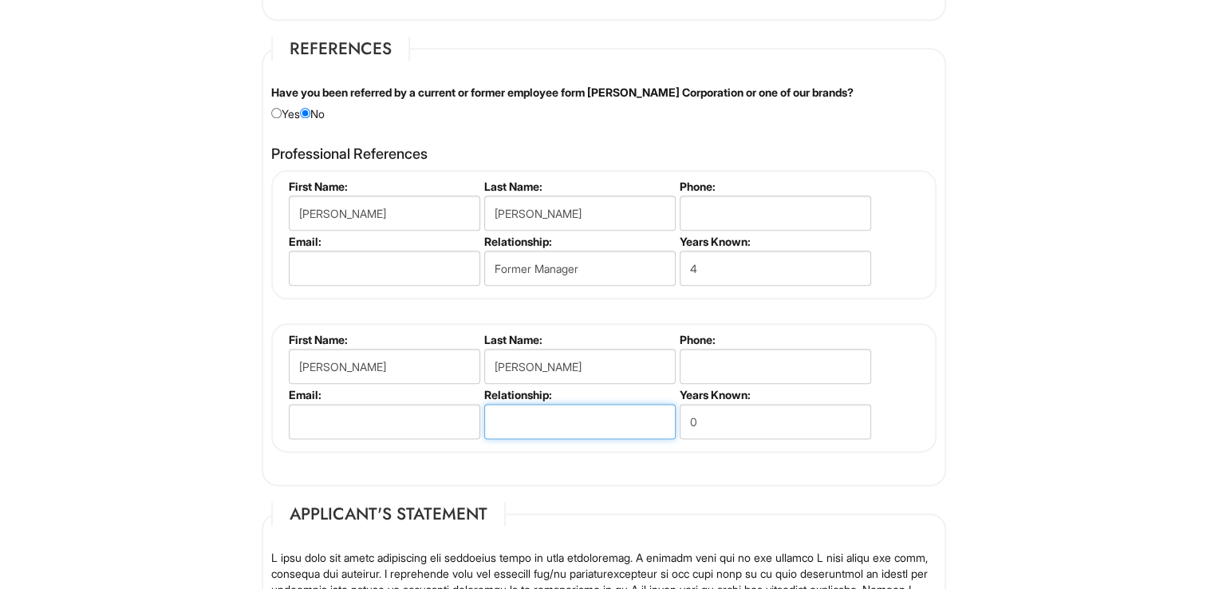
click at [543, 413] on input "text" at bounding box center [580, 421] width 192 height 35
type input "Former Manager"
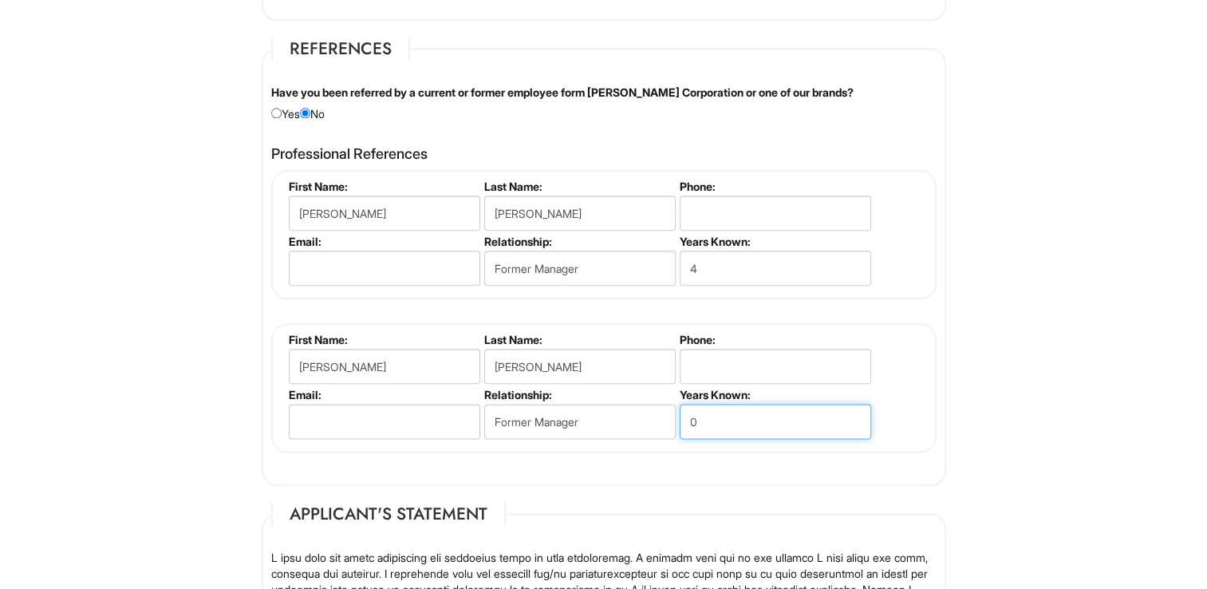
click at [705, 421] on input "0" at bounding box center [776, 421] width 192 height 35
type input "1"
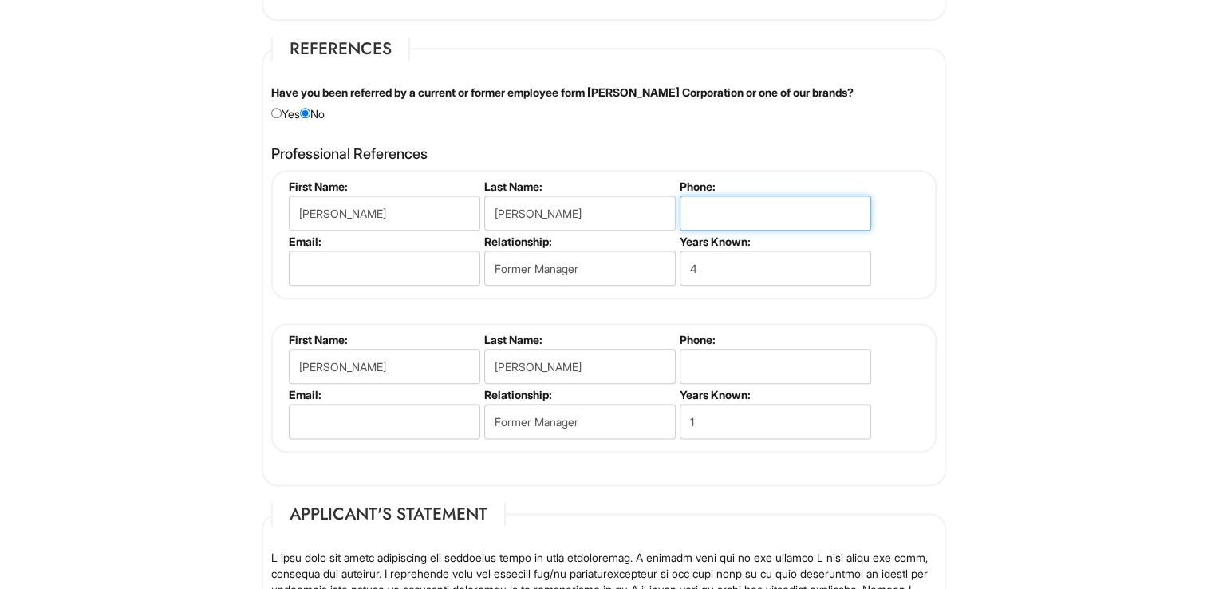
click at [696, 206] on input "tel" at bounding box center [776, 213] width 192 height 35
type input "[PHONE_NUMBER]"
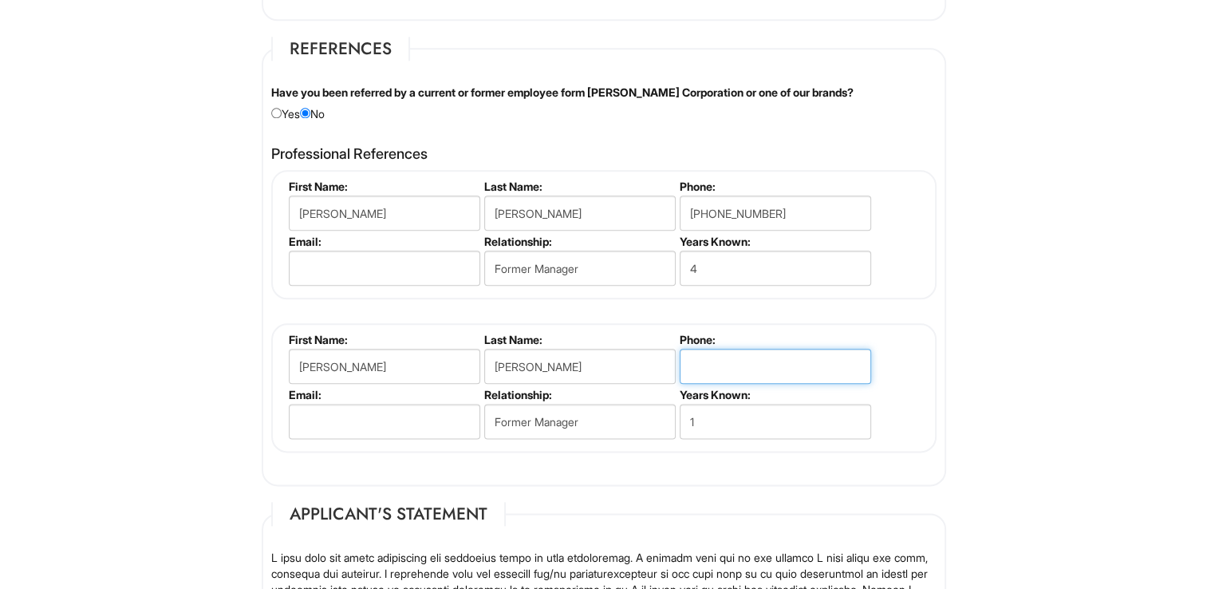
click at [737, 358] on input "tel" at bounding box center [776, 366] width 192 height 35
type input "[PHONE_NUMBER]"
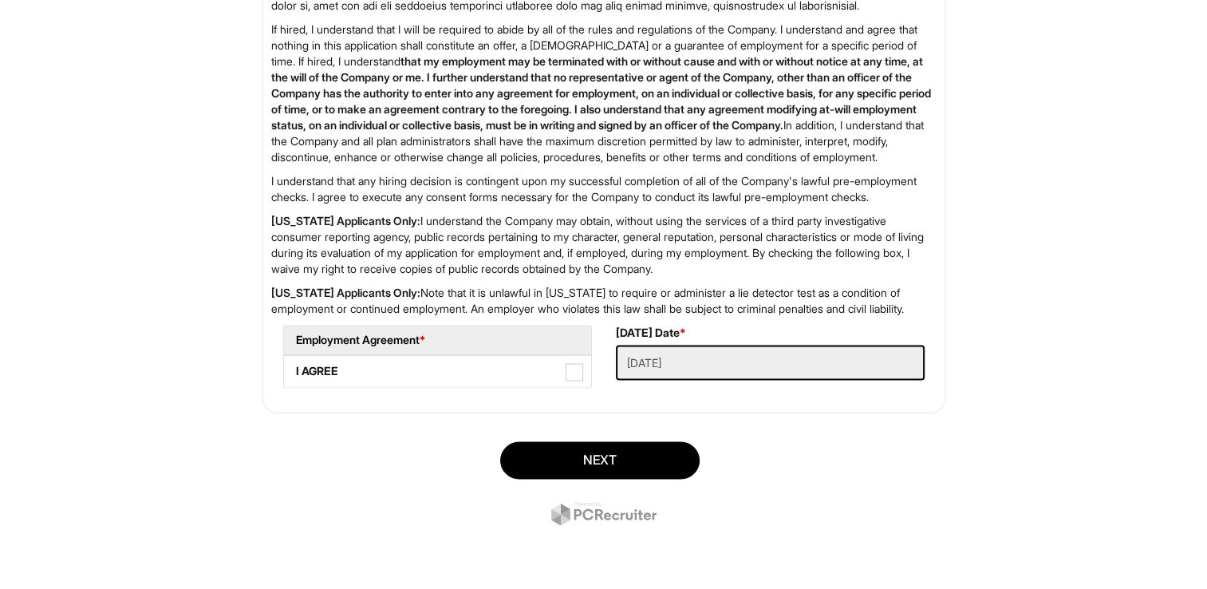
scroll to position [2567, 0]
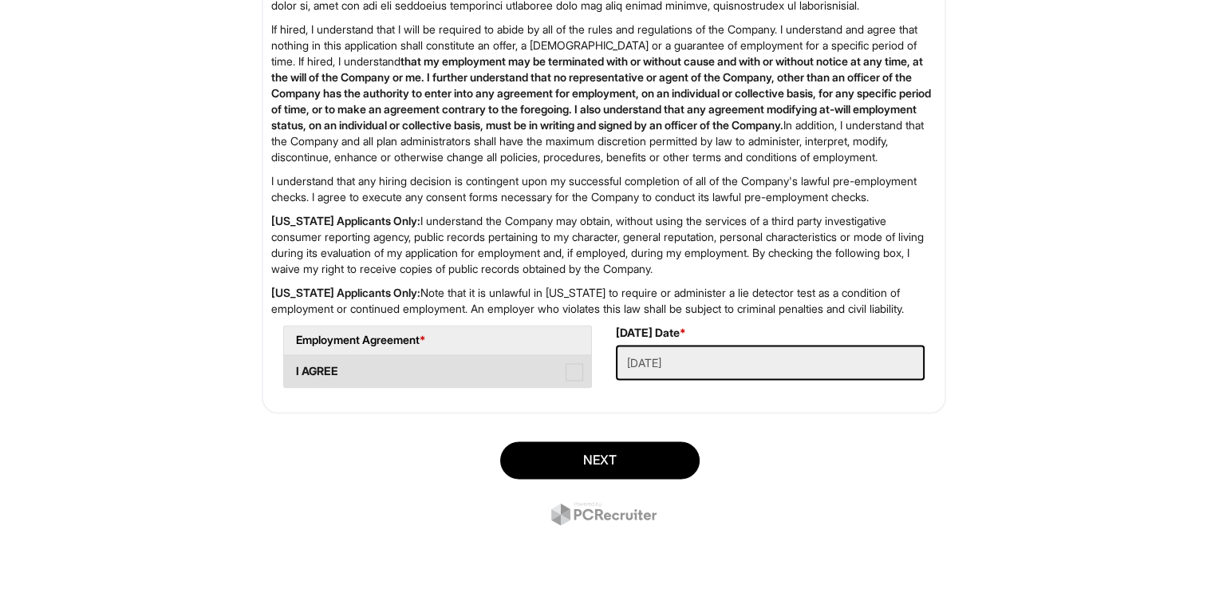
click at [578, 381] on span at bounding box center [575, 372] width 18 height 18
click at [294, 369] on AGREE "I AGREE" at bounding box center [289, 363] width 10 height 10
checkbox AGREE "true"
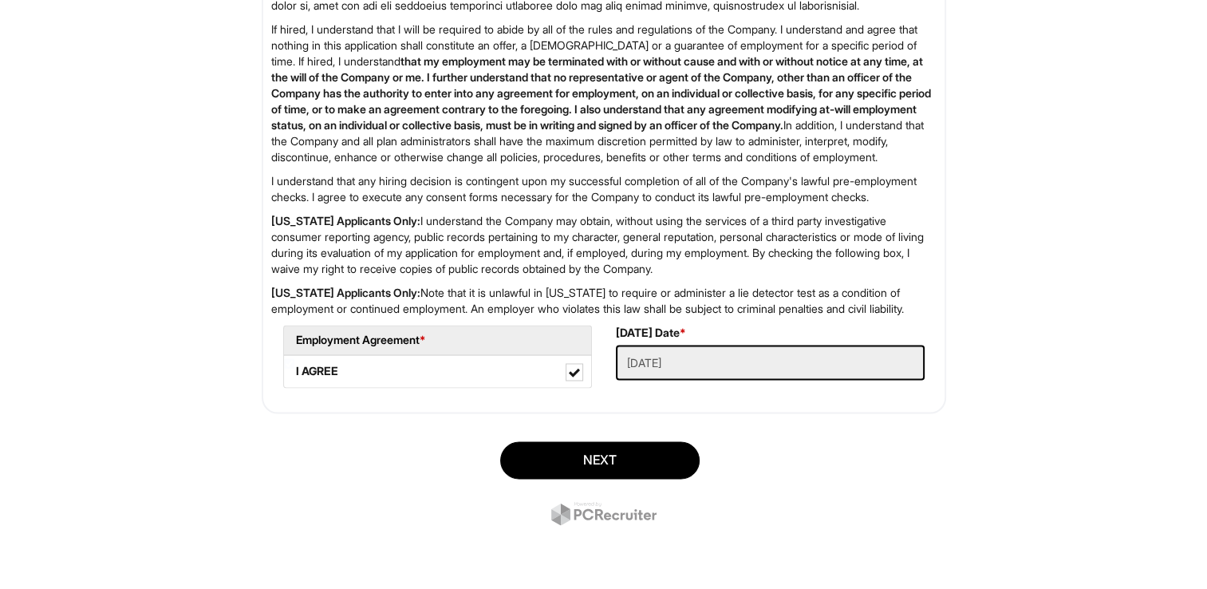
click at [804, 499] on div "Next" at bounding box center [604, 485] width 709 height 112
click at [660, 477] on button "Next" at bounding box center [600, 460] width 200 height 38
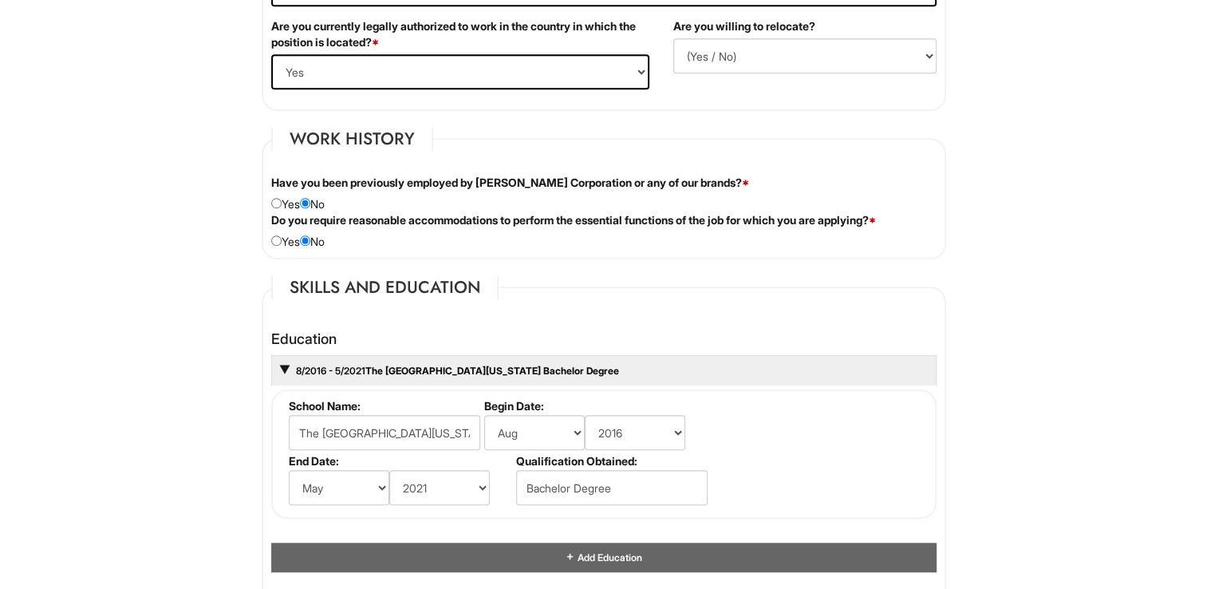
scroll to position [1247, 0]
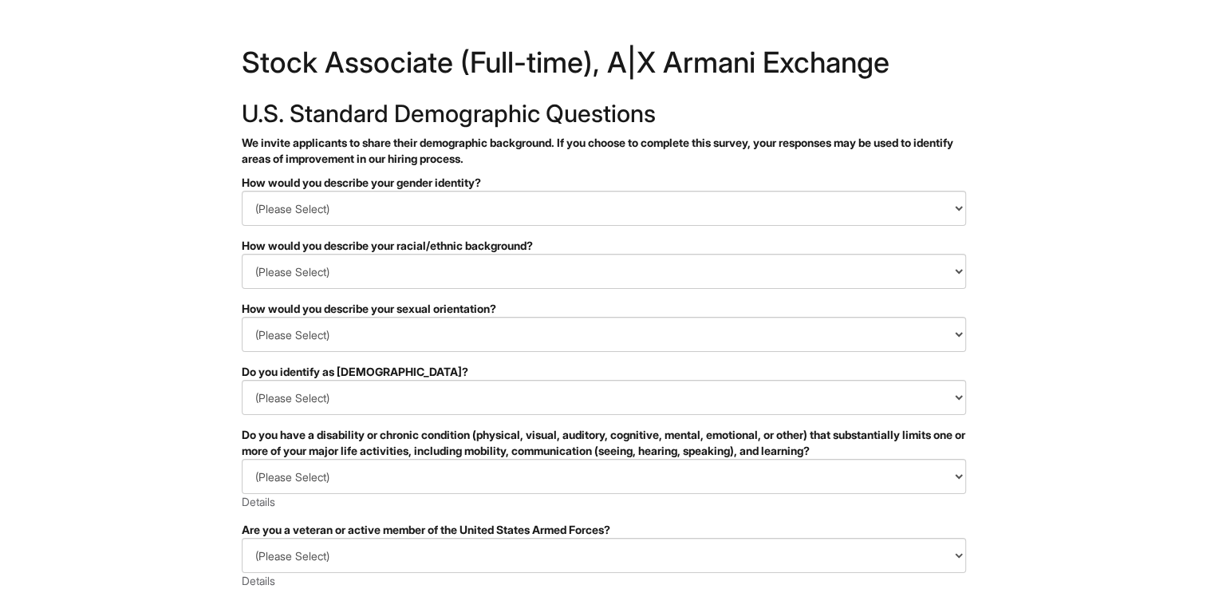
click at [214, 197] on html "&nbsp; ✔ 2 3 Stock Associate (Full-time), A|X Armani Exchange U.S. Standard Dem…" at bounding box center [603, 449] width 1207 height 899
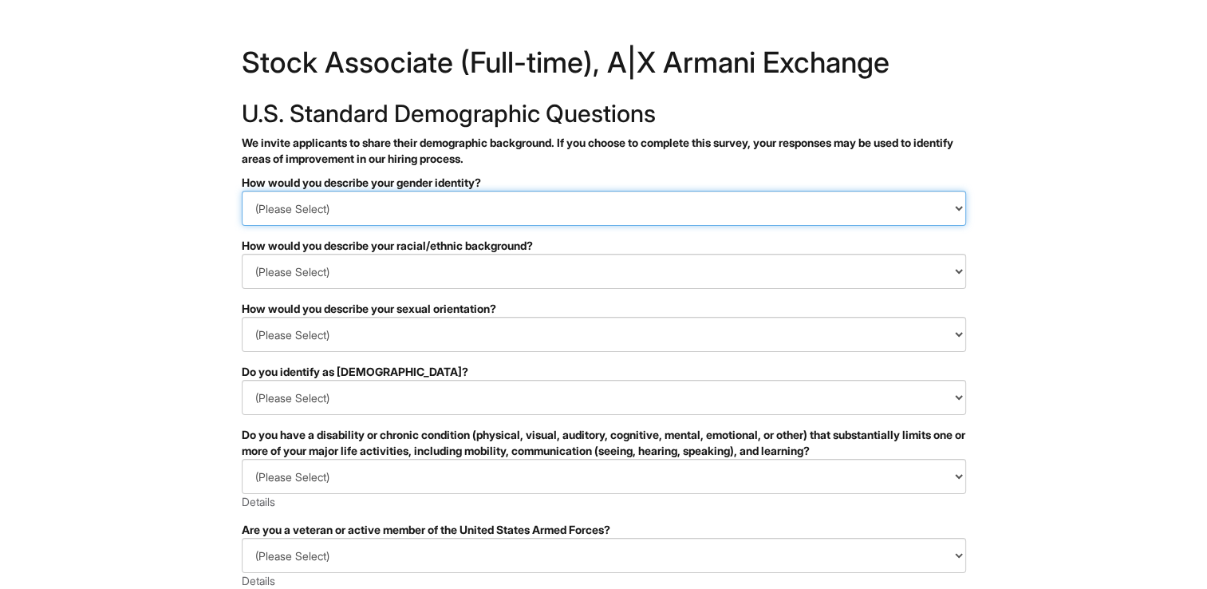
click at [339, 211] on select "(Please Select) Man Woman Non-binary I prefer to self-describe I don't wish to …" at bounding box center [604, 208] width 725 height 35
select select "Woman"
click at [242, 191] on select "(Please Select) Man Woman Non-binary I prefer to self-describe I don't wish to …" at bounding box center [604, 208] width 725 height 35
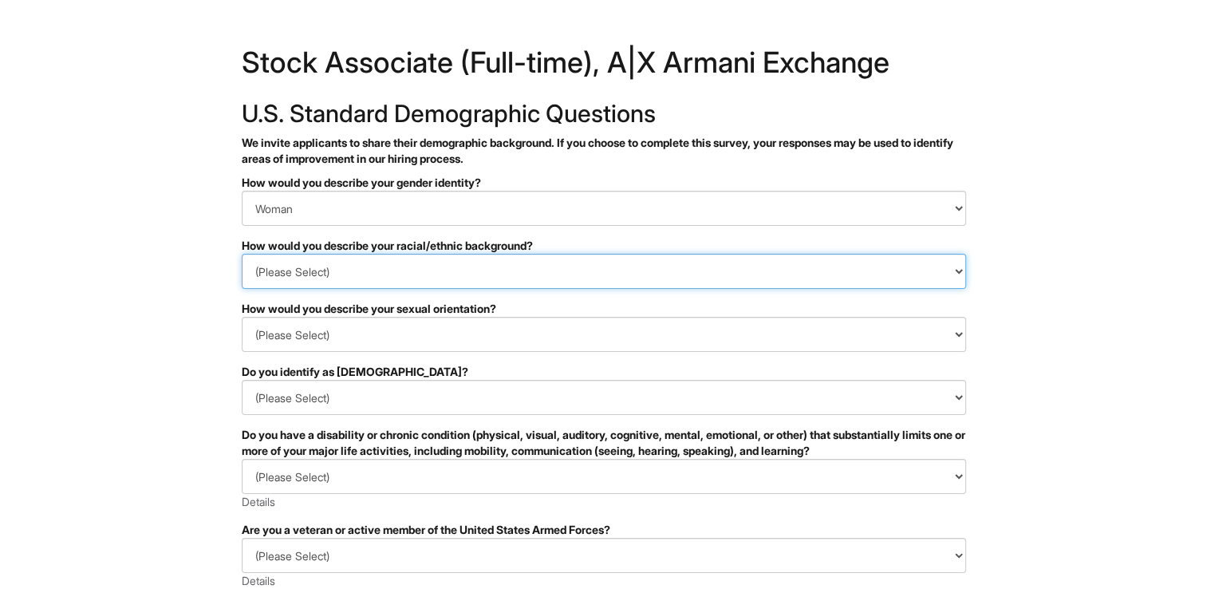
click at [348, 271] on select "(Please Select) Black or of African descent East Asian Hispanic, Latinx or of S…" at bounding box center [604, 271] width 725 height 35
select select "I prefer to self-describe"
click at [242, 254] on select "(Please Select) Black or of African descent East Asian Hispanic, Latinx or of S…" at bounding box center [604, 271] width 725 height 35
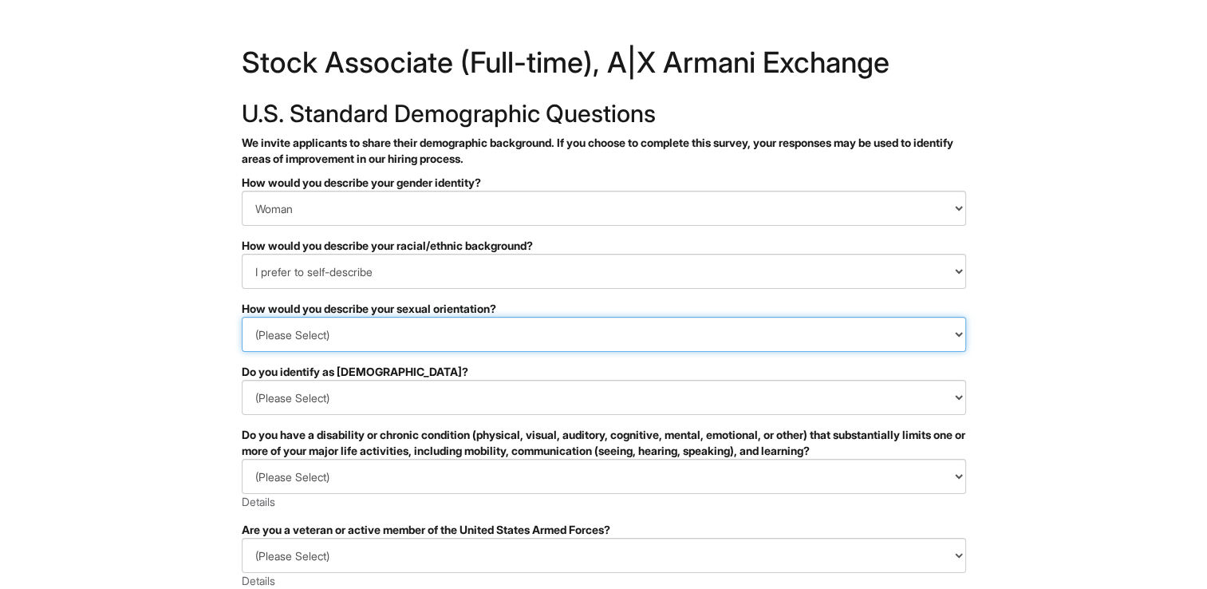
click at [524, 333] on select "(Please Select) Asexual Bisexual and/or pansexual Gay Heterosexual Lesbian Quee…" at bounding box center [604, 334] width 725 height 35
select select "Heterosexual"
click at [242, 317] on select "(Please Select) Asexual Bisexual and/or pansexual Gay Heterosexual Lesbian Quee…" at bounding box center [604, 334] width 725 height 35
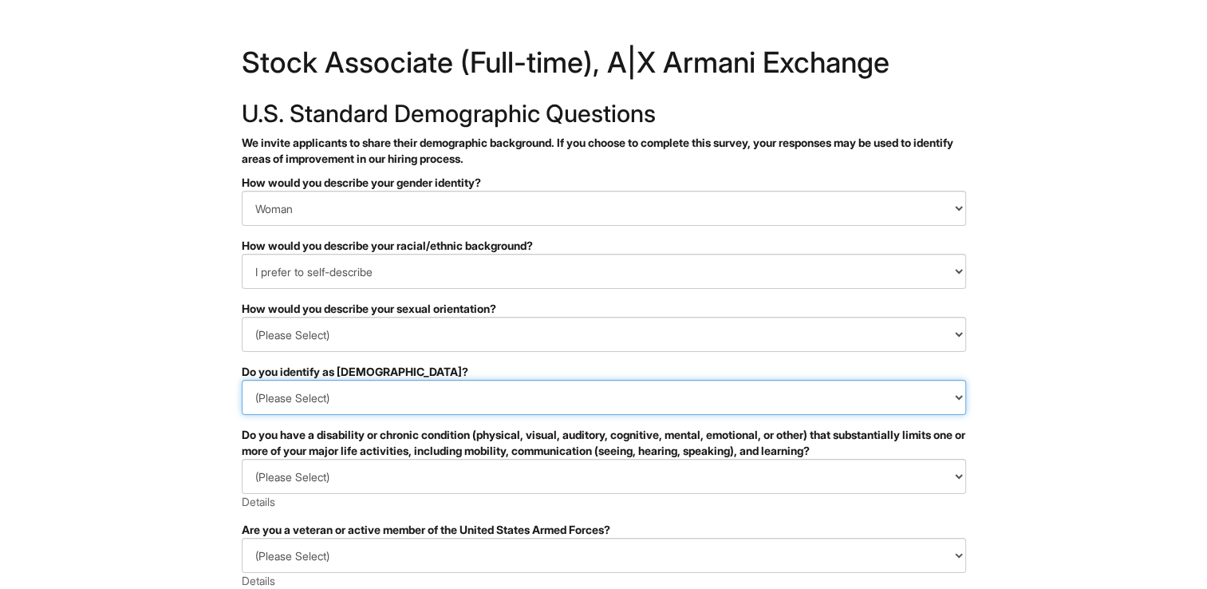
click at [450, 393] on select "(Please Select) Yes No I prefer to self-describe I don't wish to answer" at bounding box center [604, 397] width 725 height 35
select select "No"
click at [242, 380] on select "(Please Select) Yes No I prefer to self-describe I don't wish to answer" at bounding box center [604, 397] width 725 height 35
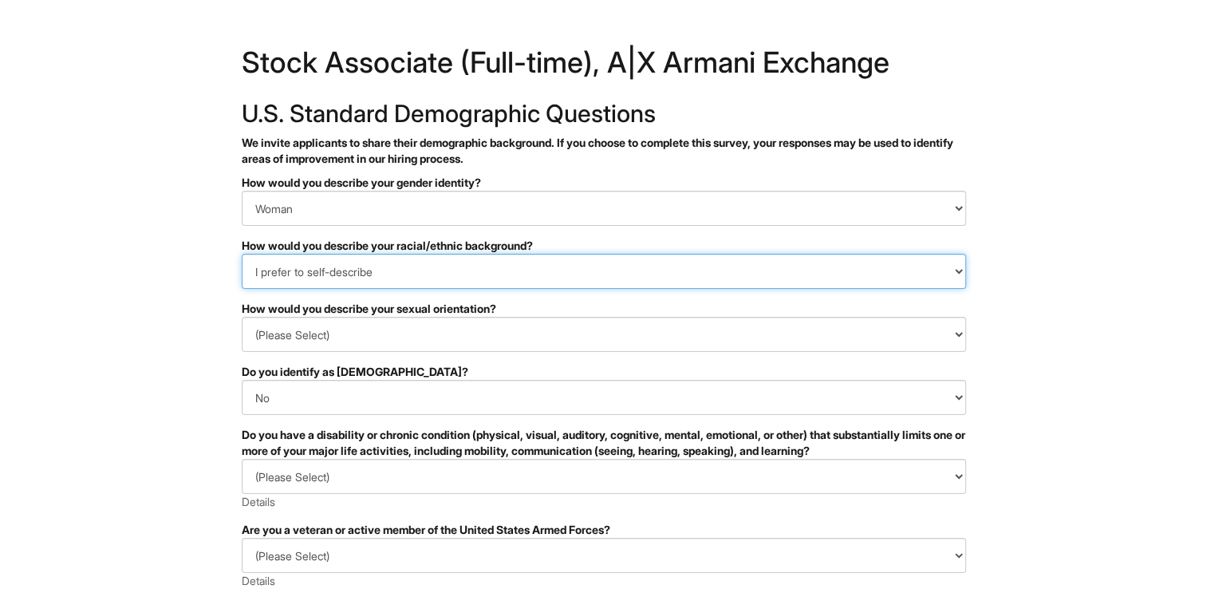
click at [380, 283] on select "(Please Select) Black or of African descent East Asian Hispanic, Latinx or of S…" at bounding box center [604, 271] width 725 height 35
click at [242, 254] on select "(Please Select) Black or of African descent East Asian Hispanic, Latinx or of S…" at bounding box center [604, 271] width 725 height 35
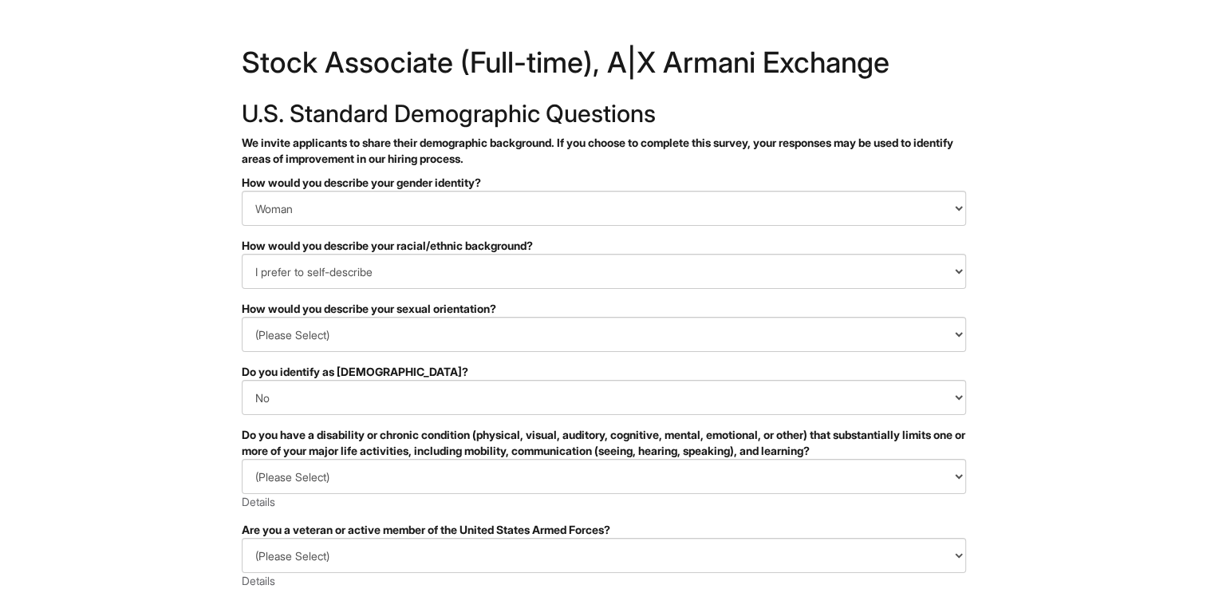
click at [81, 435] on html "&nbsp; ✔ 2 3 Stock Associate (Full-time), A|X Armani Exchange U.S. Standard Dem…" at bounding box center [603, 449] width 1207 height 899
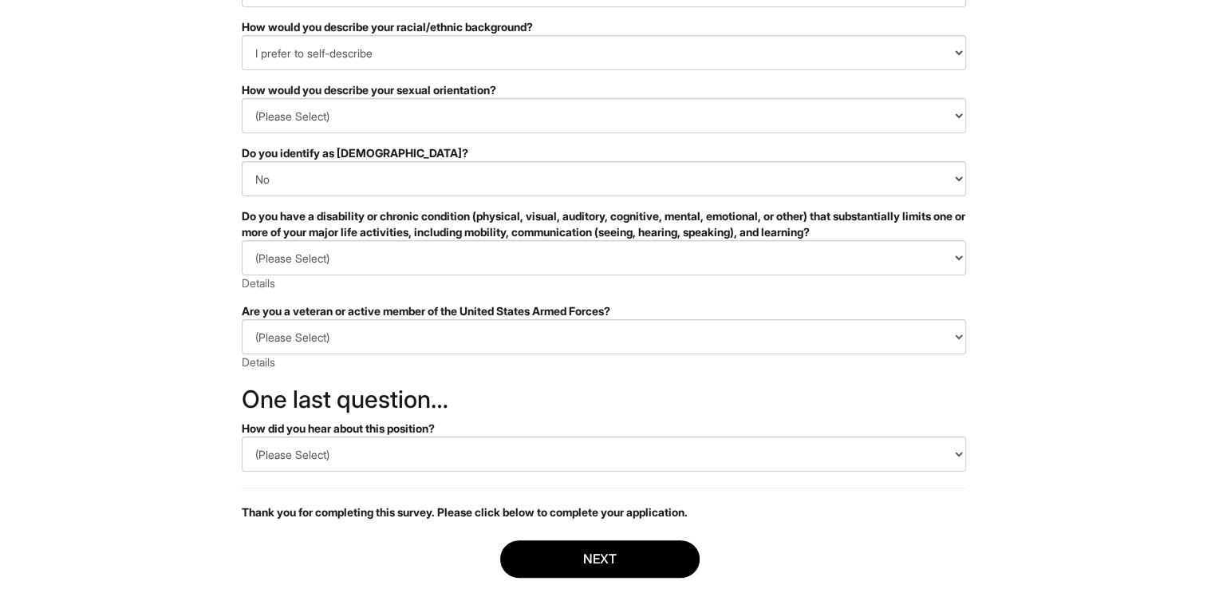
scroll to position [223, 0]
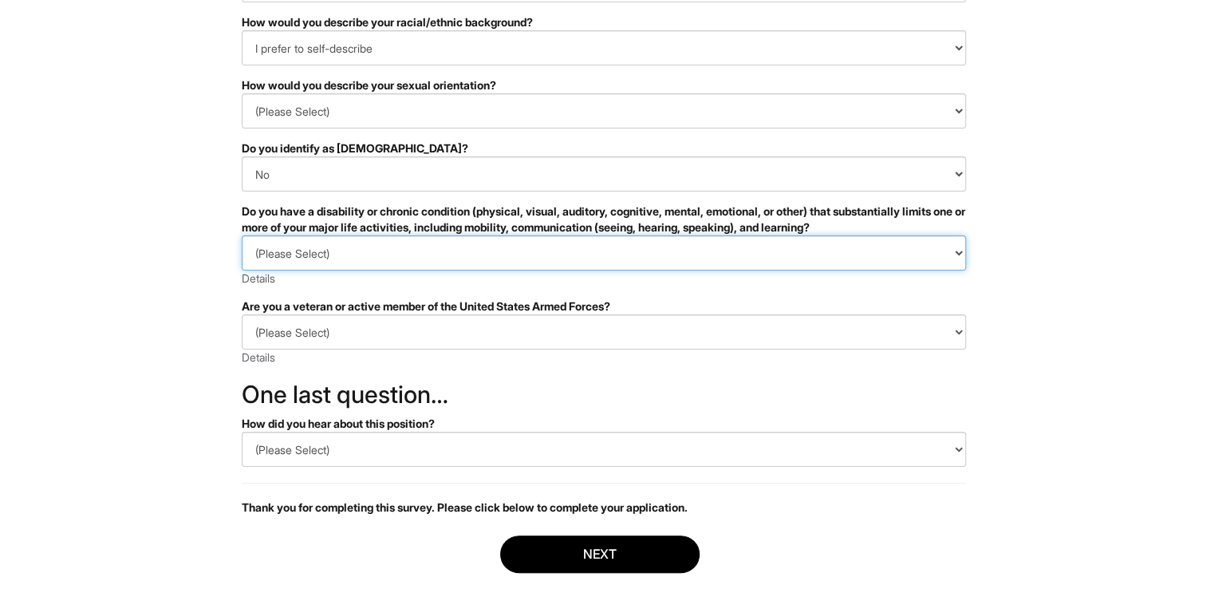
click at [520, 251] on select "(Please Select) YES, I HAVE A DISABILITY (or previously had a disability) NO, I…" at bounding box center [604, 252] width 725 height 35
select select "NO, I DON'T HAVE A DISABILITY"
click at [242, 235] on select "(Please Select) YES, I HAVE A DISABILITY (or previously had a disability) NO, I…" at bounding box center [604, 252] width 725 height 35
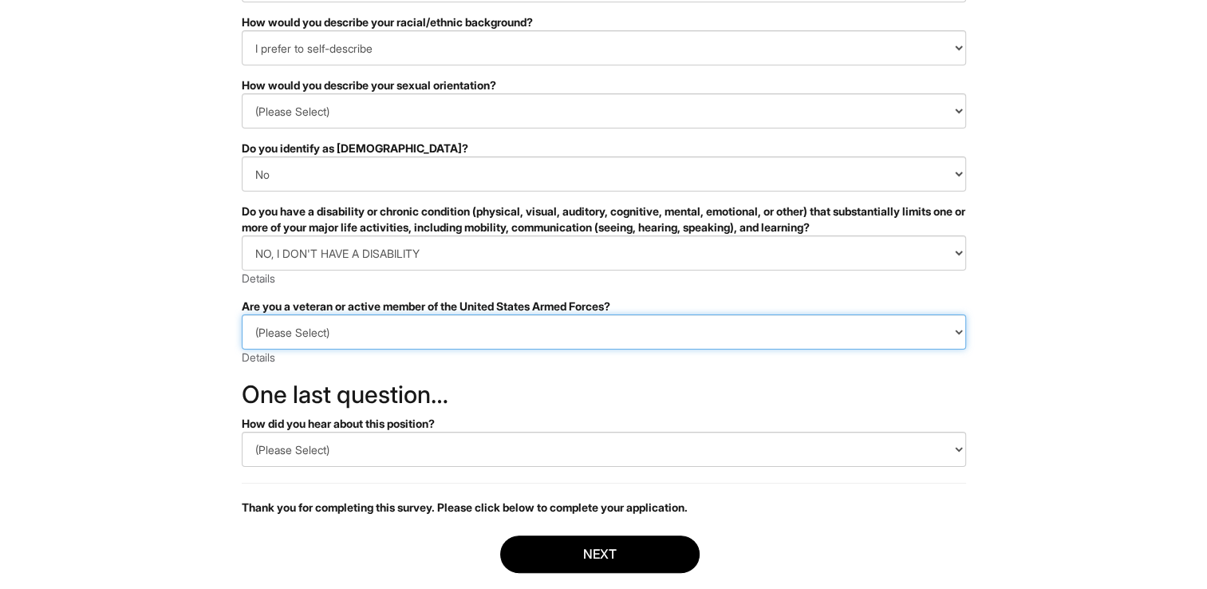
click at [468, 328] on select "(Please Select) I IDENTIFY AS ONE OR MORE OF THE CLASSIFICATIONS OF PROTECTED V…" at bounding box center [604, 331] width 725 height 35
select select "I AM NOT A PROTECTED VETERAN"
click at [242, 314] on select "(Please Select) I IDENTIFY AS ONE OR MORE OF THE CLASSIFICATIONS OF PROTECTED V…" at bounding box center [604, 331] width 725 height 35
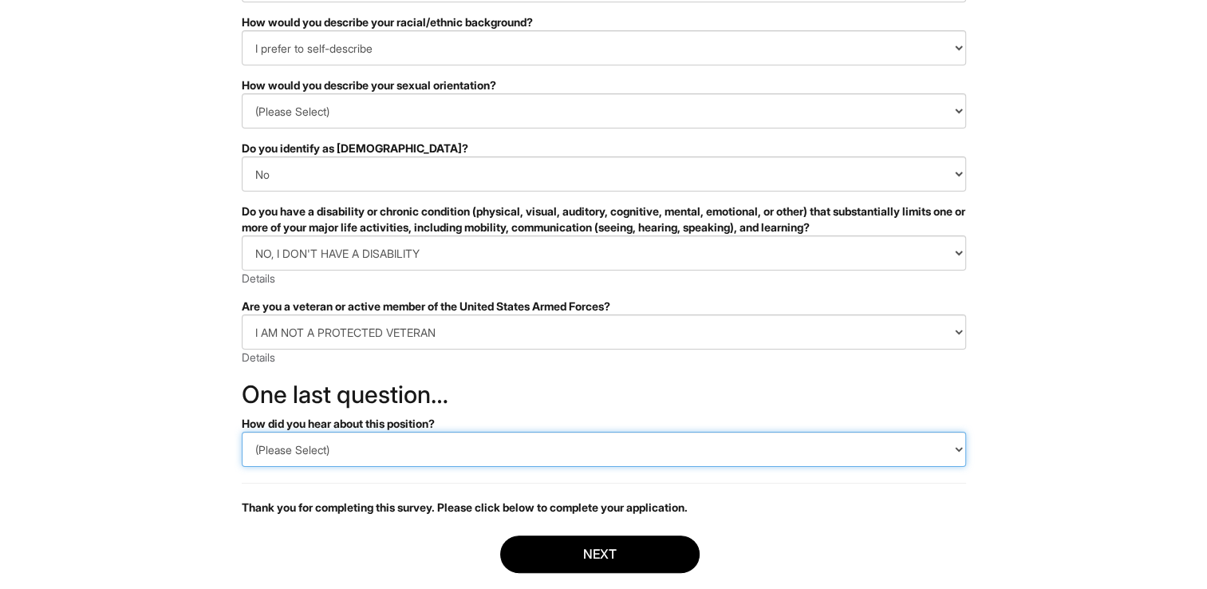
click at [437, 445] on select "(Please Select) CareerBuilder Indeed LinkedIn Monster Referral Other" at bounding box center [604, 449] width 725 height 35
select select "Indeed"
click at [242, 432] on select "(Please Select) CareerBuilder Indeed LinkedIn Monster Referral Other" at bounding box center [604, 449] width 725 height 35
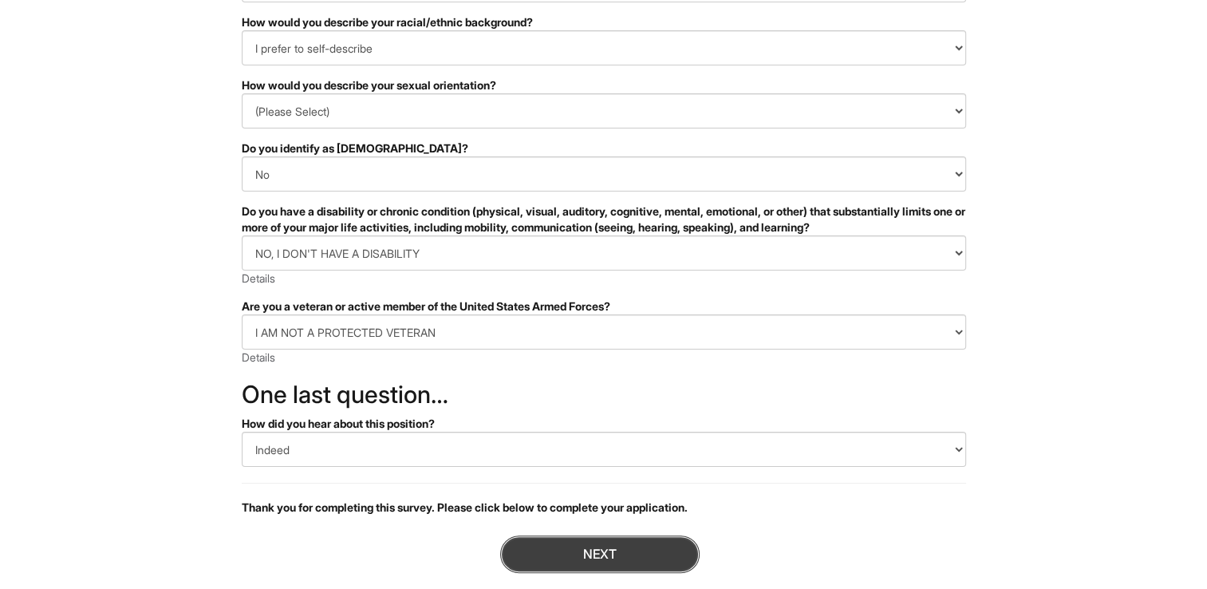
click at [556, 544] on button "Next" at bounding box center [600, 554] width 200 height 38
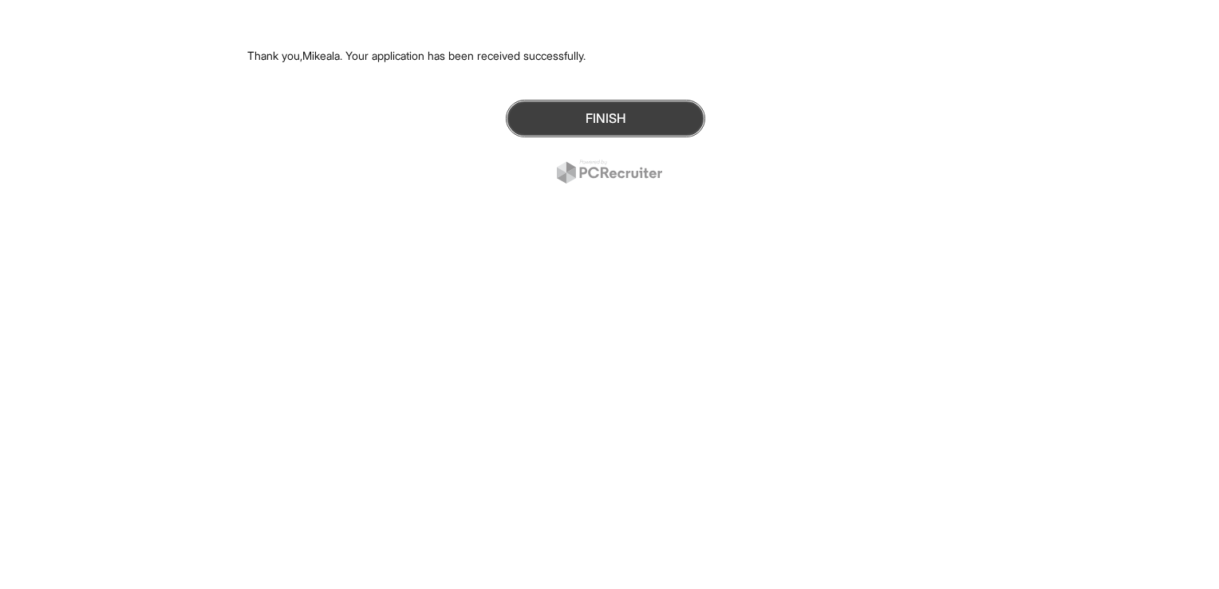
click at [661, 108] on button "Finish" at bounding box center [606, 119] width 200 height 38
